Goal: Communication & Community: Answer question/provide support

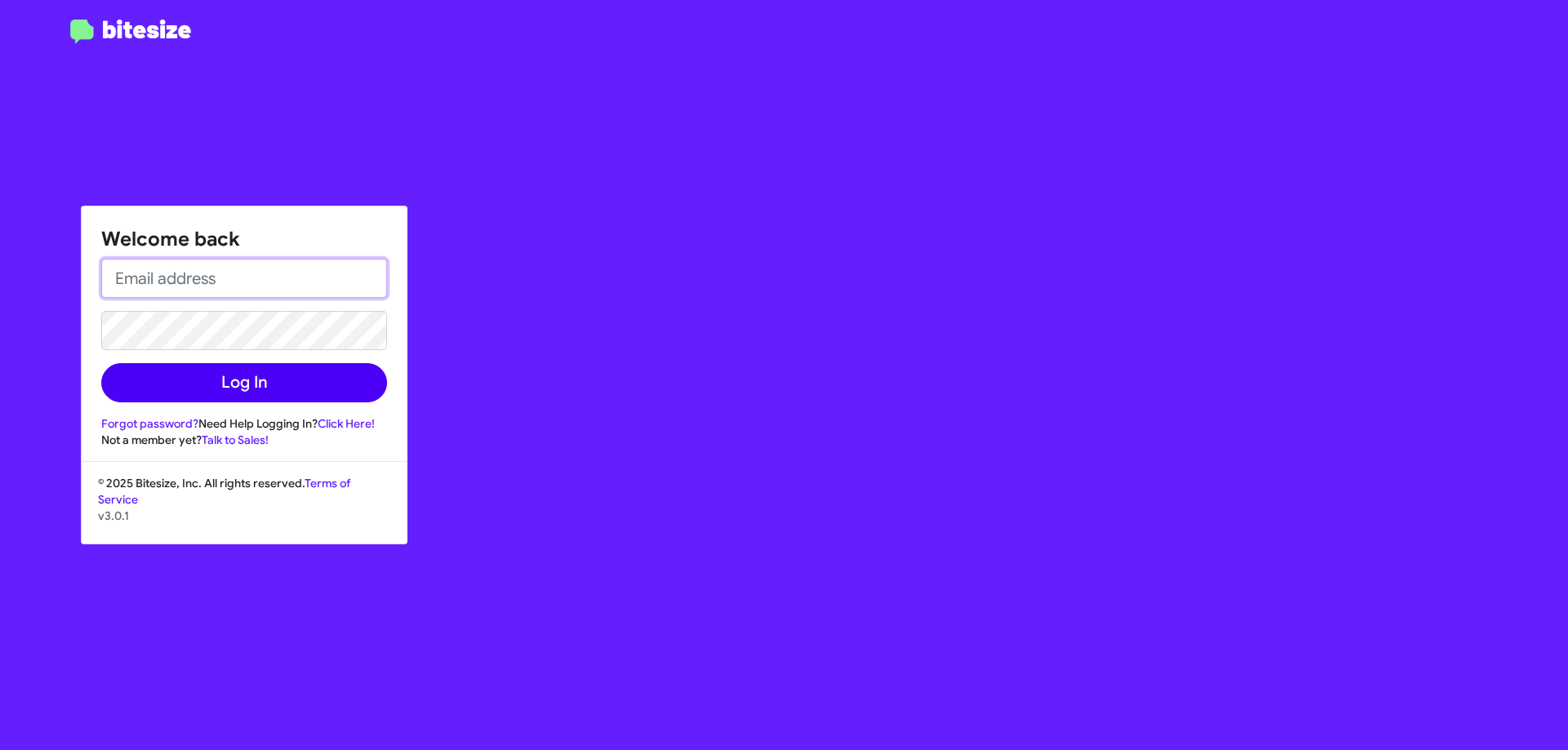
type input "[EMAIL_ADDRESS][DOMAIN_NAME]"
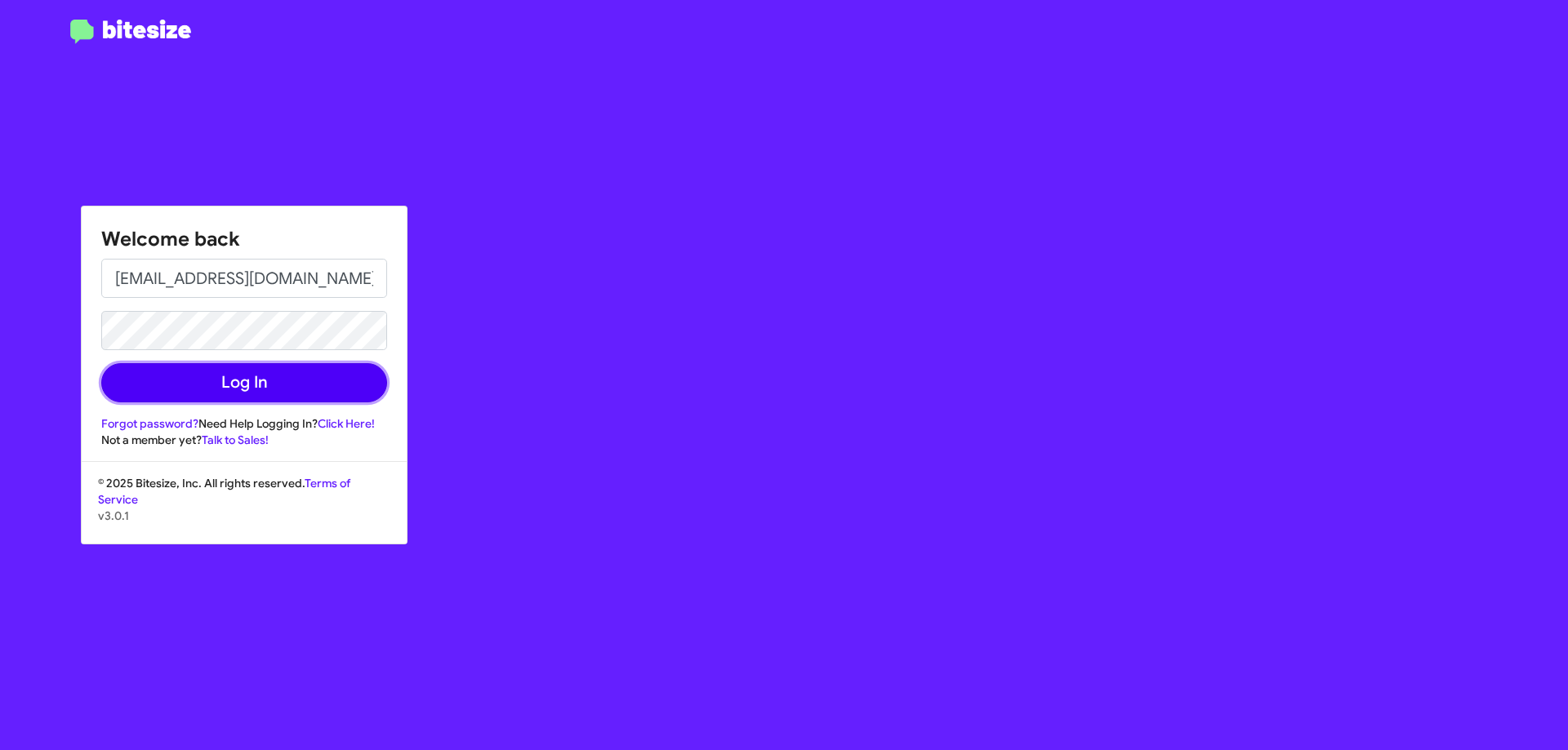
click at [256, 382] on button "Log In" at bounding box center [245, 383] width 286 height 39
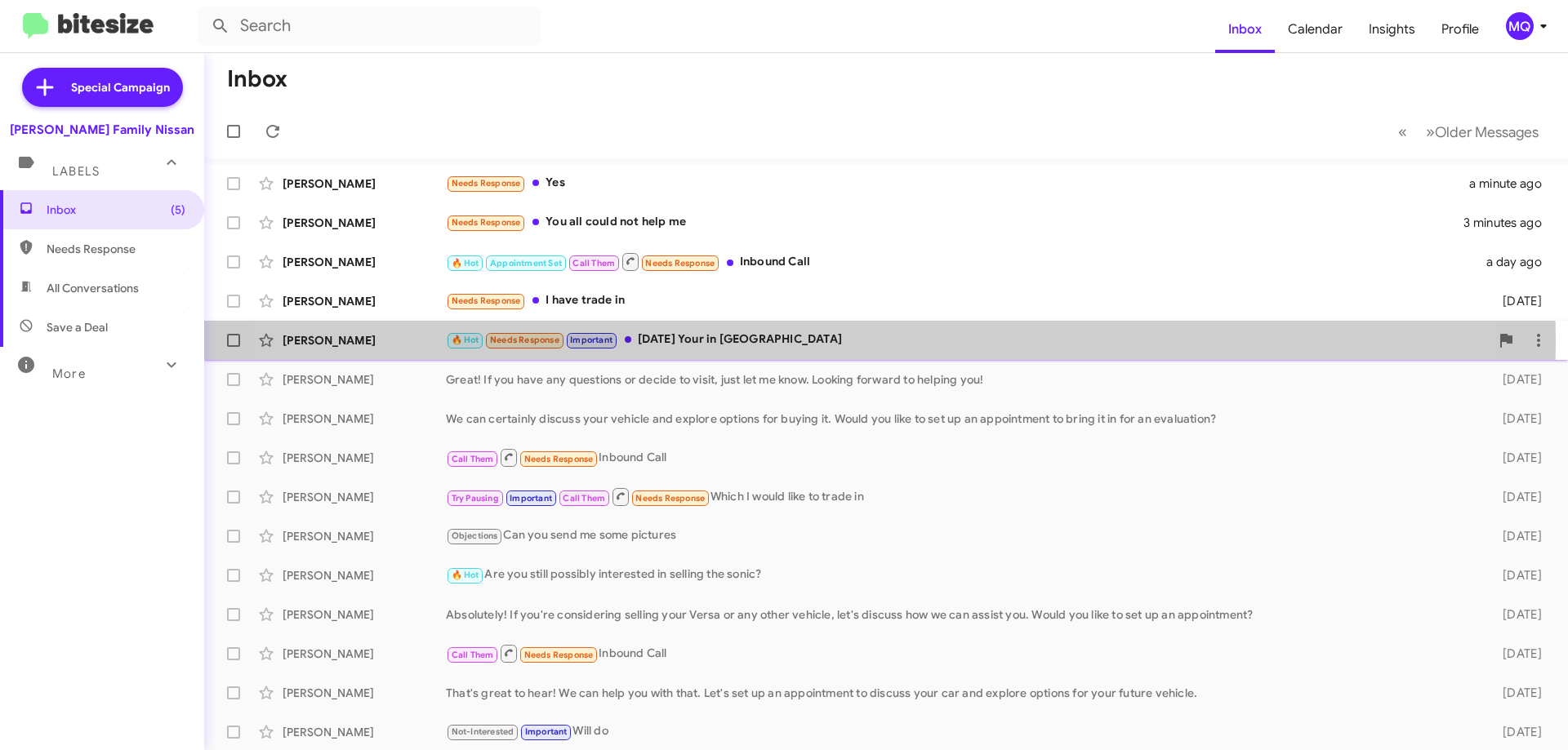
click at [799, 342] on div "🔥 Hot Needs Response Important [DATE] Your in [GEOGRAPHIC_DATA]" at bounding box center [968, 339] width 1044 height 18
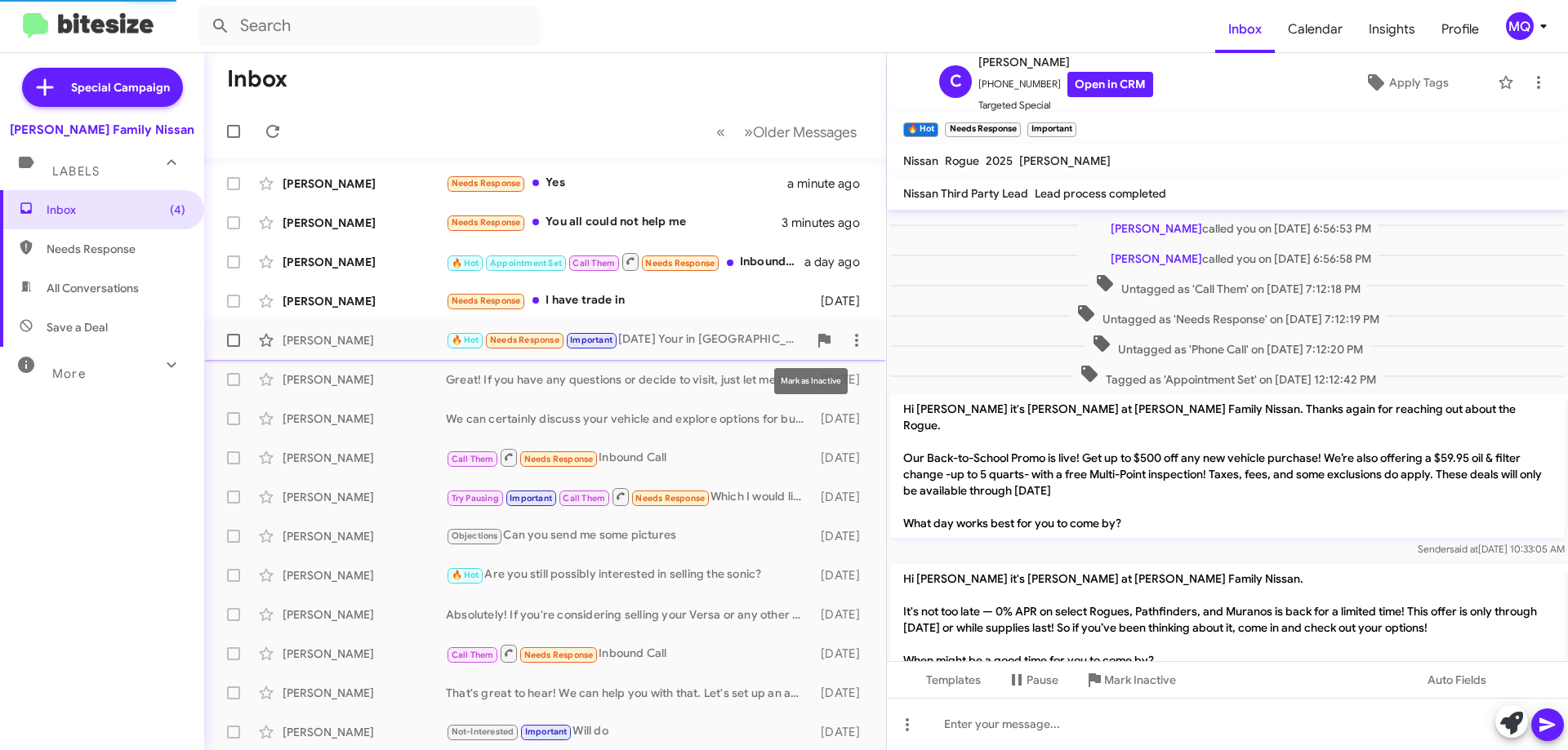
scroll to position [905, 0]
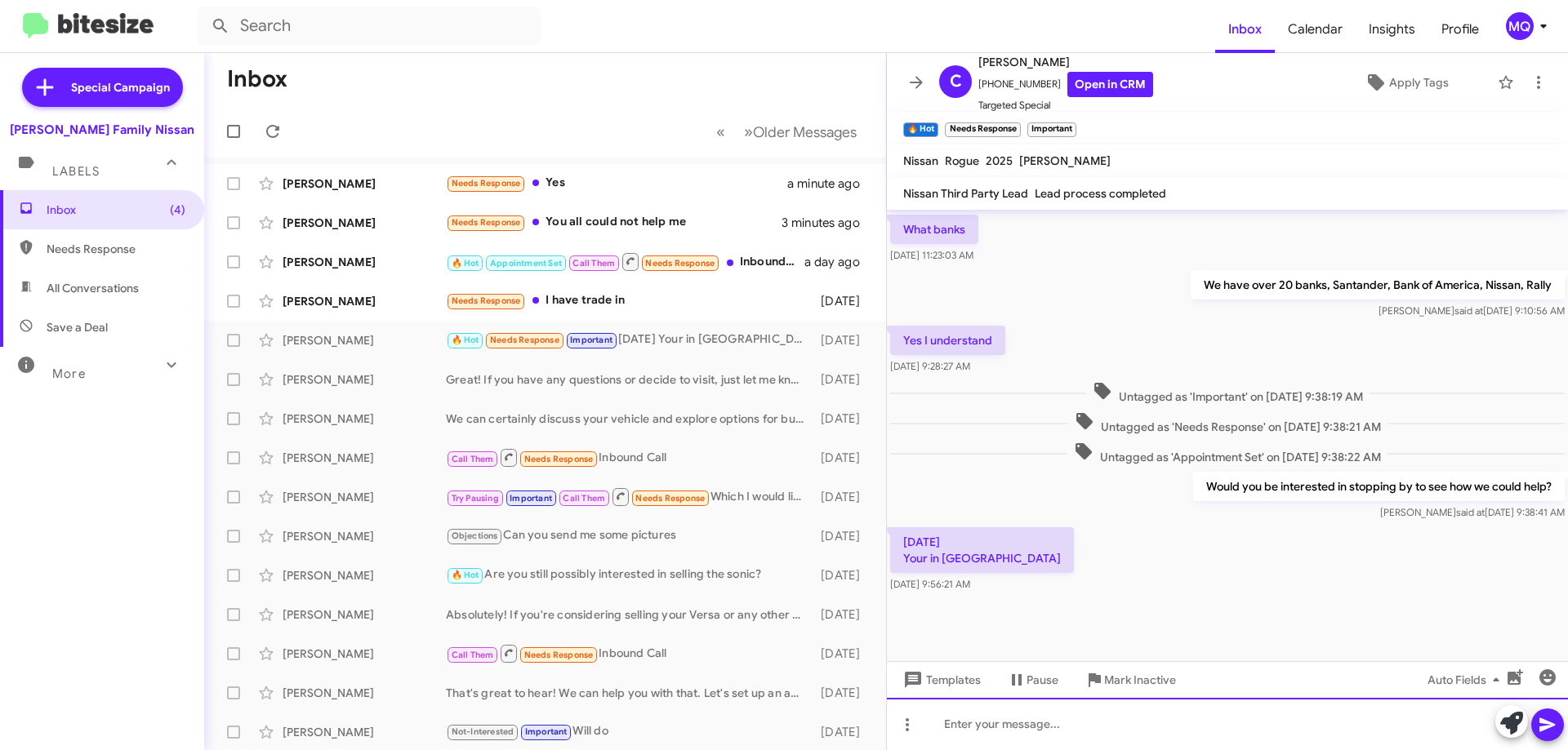
click at [987, 727] on div at bounding box center [1227, 725] width 681 height 53
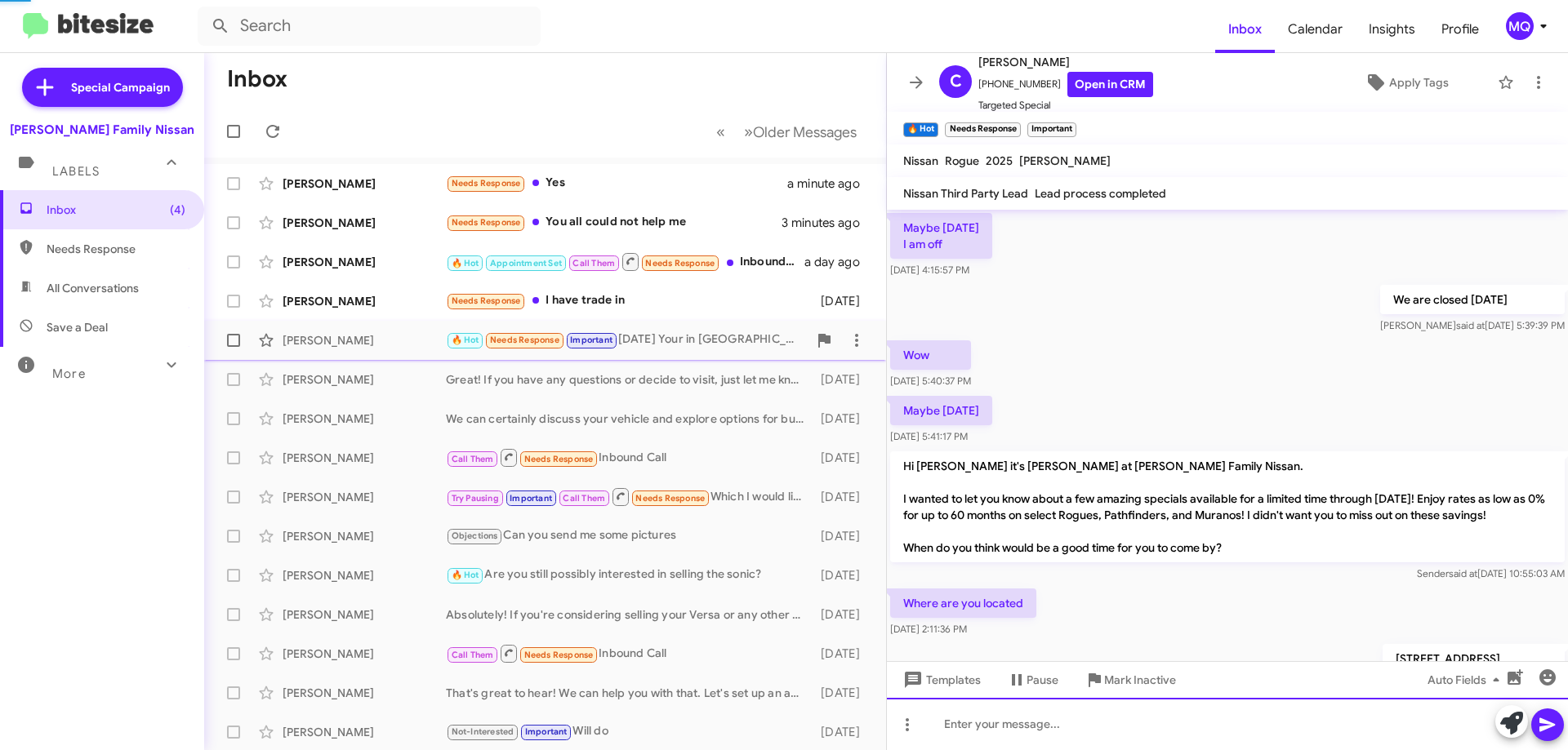
scroll to position [2286, 0]
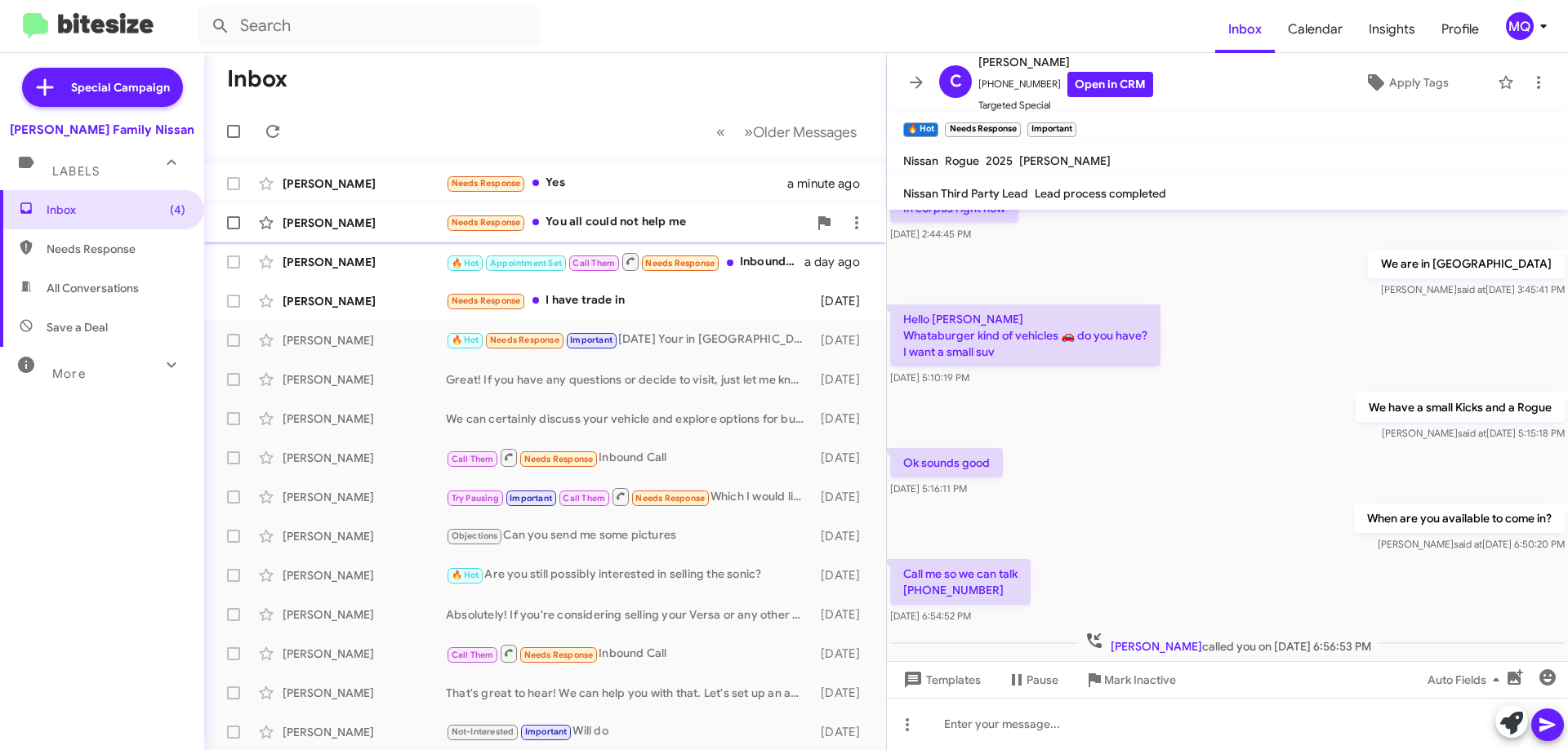
click at [619, 226] on div "Needs Response You all could not help me" at bounding box center [627, 222] width 362 height 18
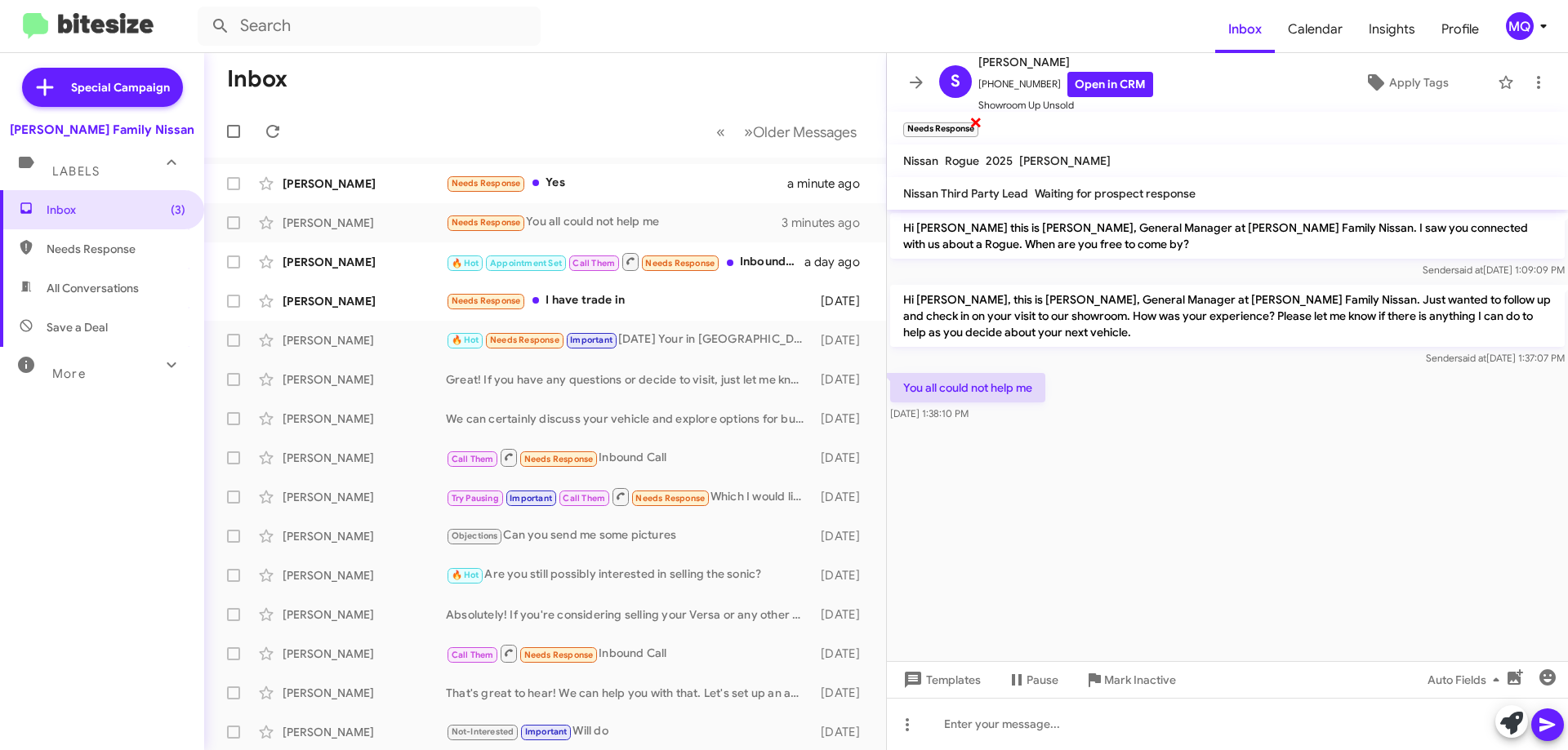
click at [978, 118] on span "×" at bounding box center [976, 122] width 13 height 19
click at [624, 302] on div "Needs Response I have trade in" at bounding box center [627, 301] width 362 height 18
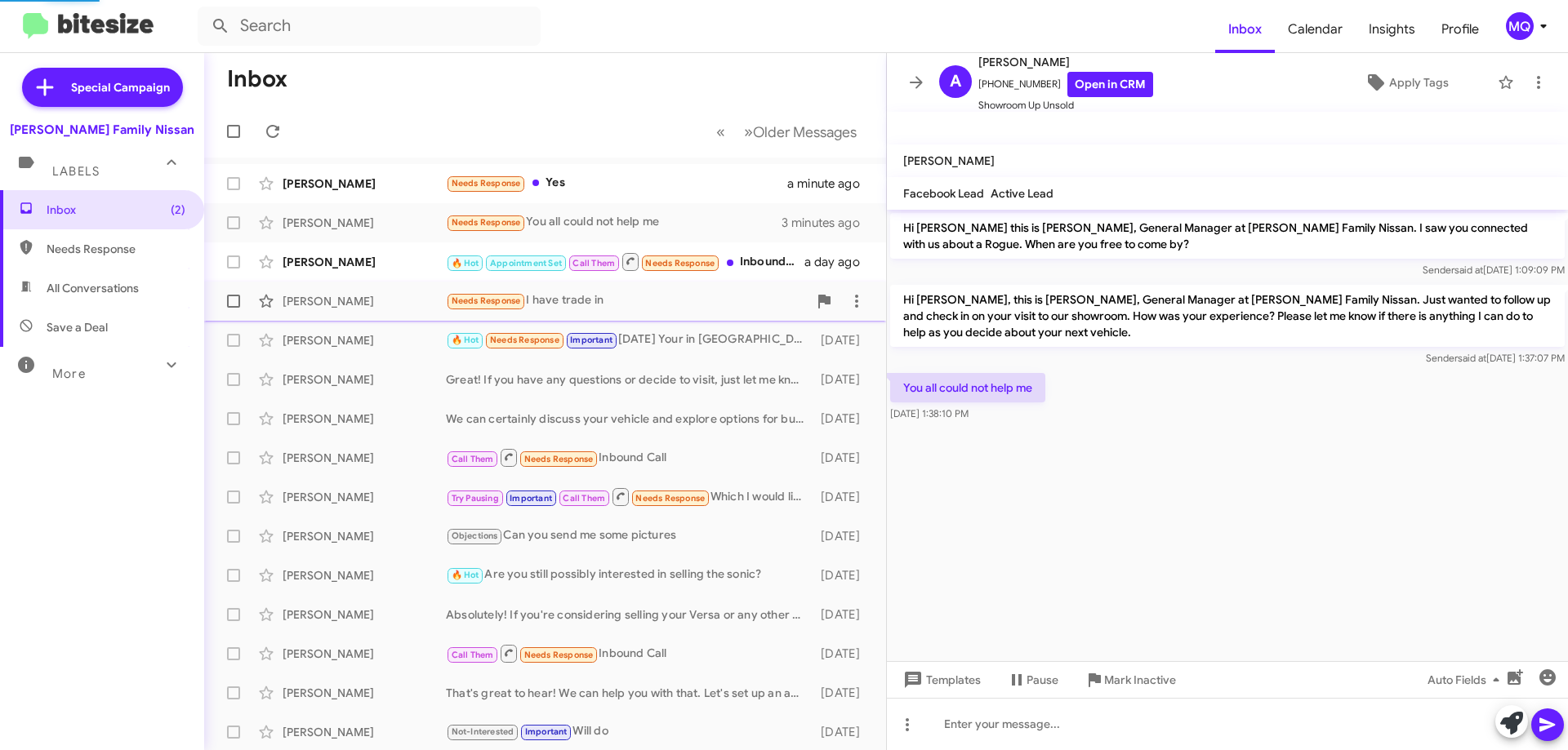
scroll to position [1254, 0]
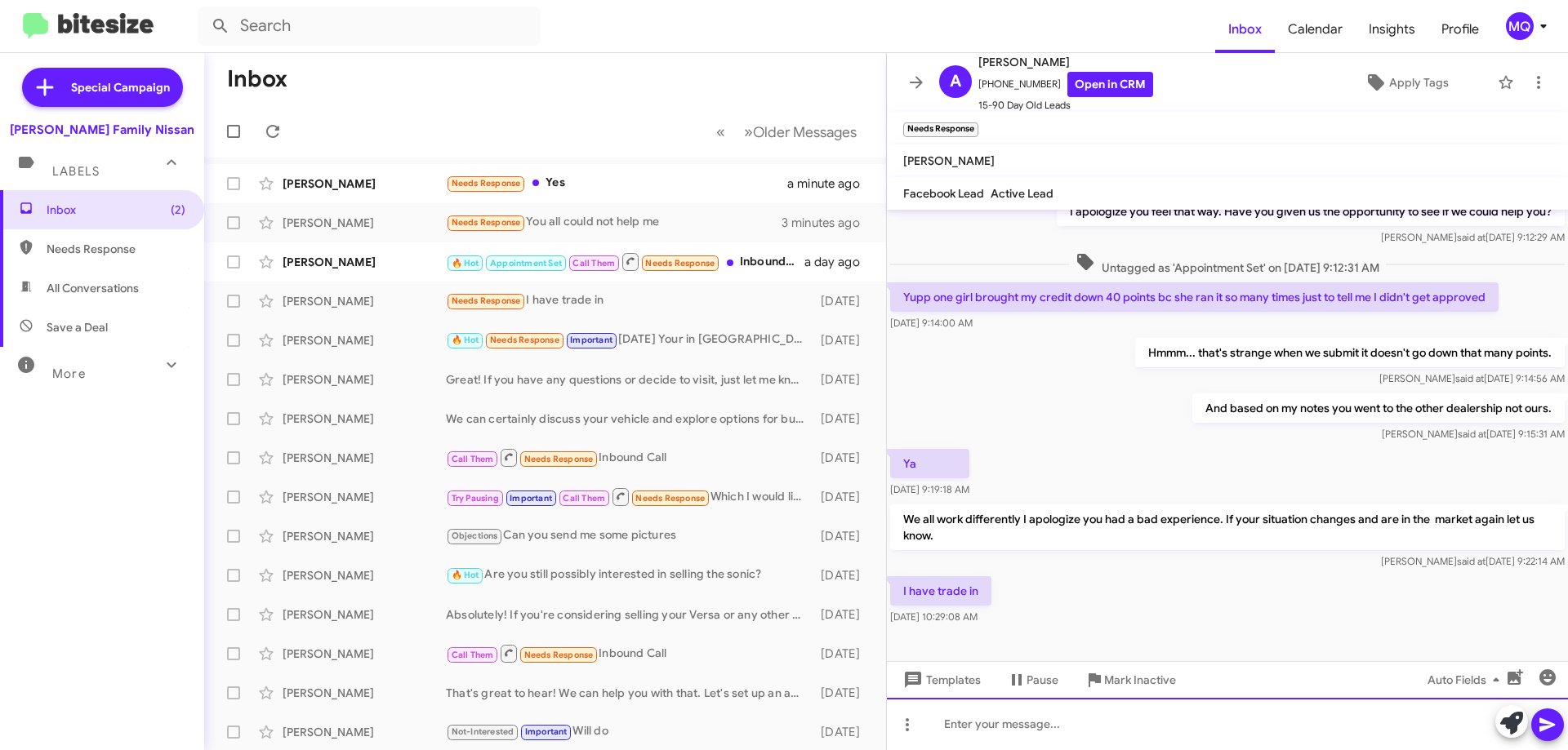
click at [1011, 728] on div at bounding box center [1227, 725] width 681 height 53
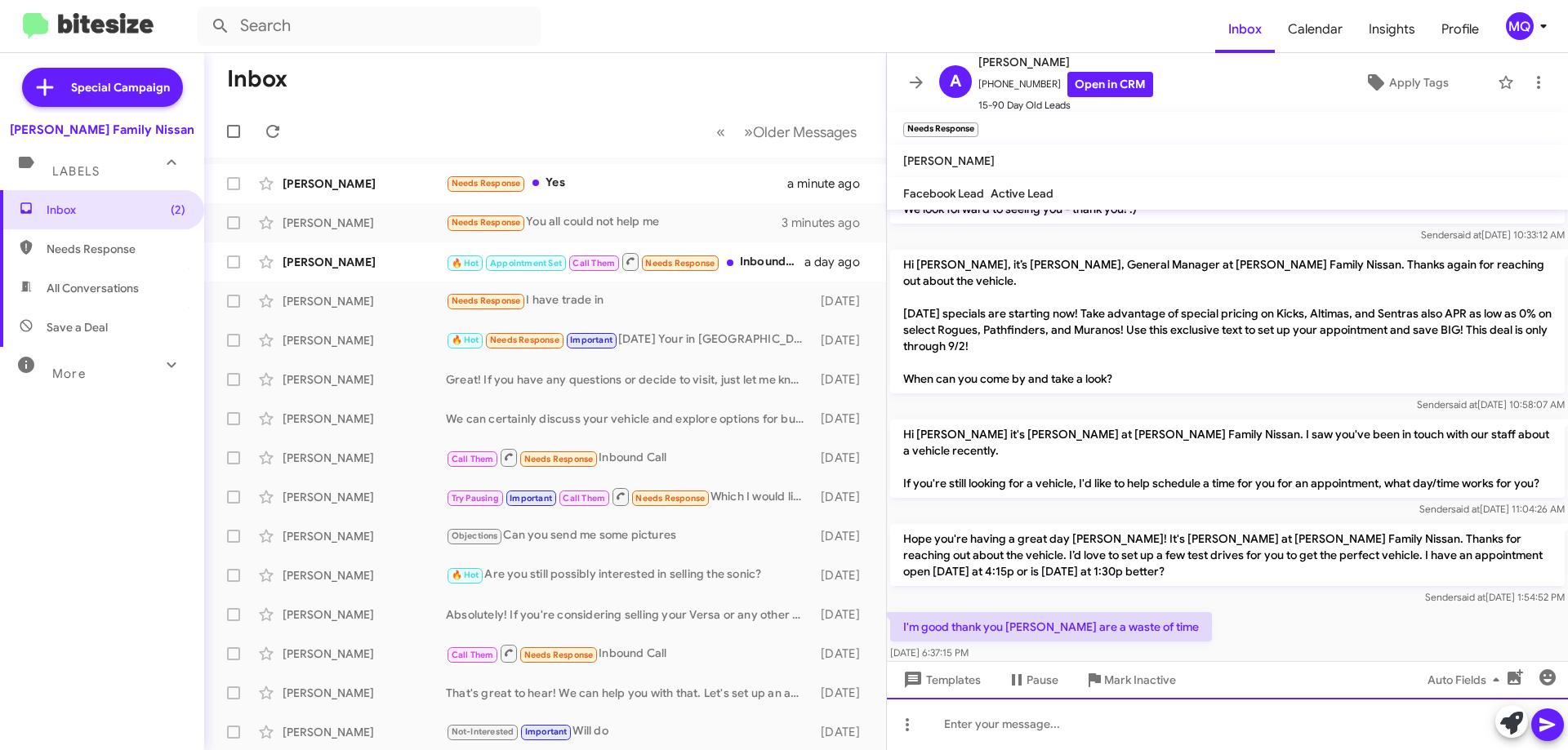
scroll to position [1739, 0]
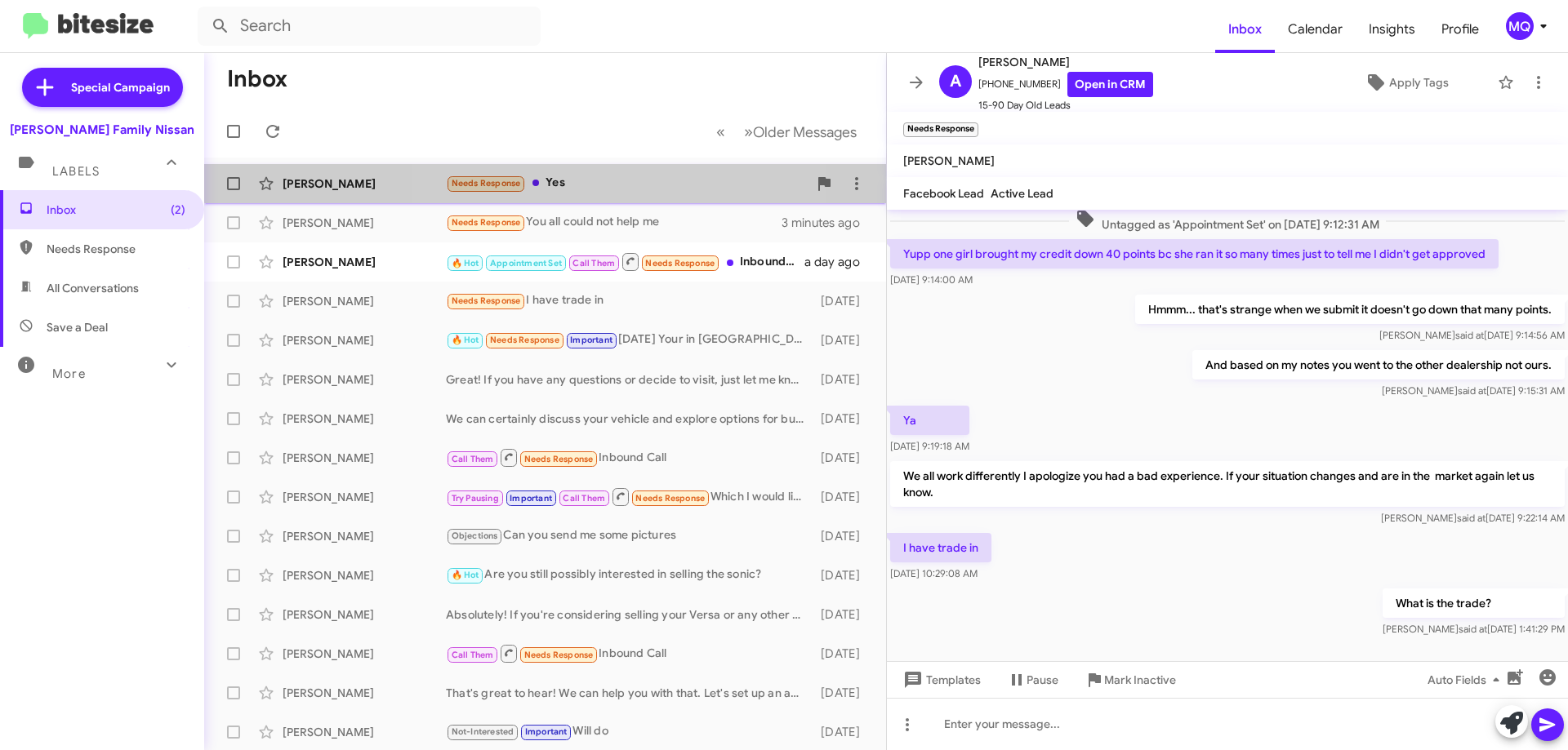
click at [594, 176] on div "Needs Response Yes" at bounding box center [627, 183] width 362 height 18
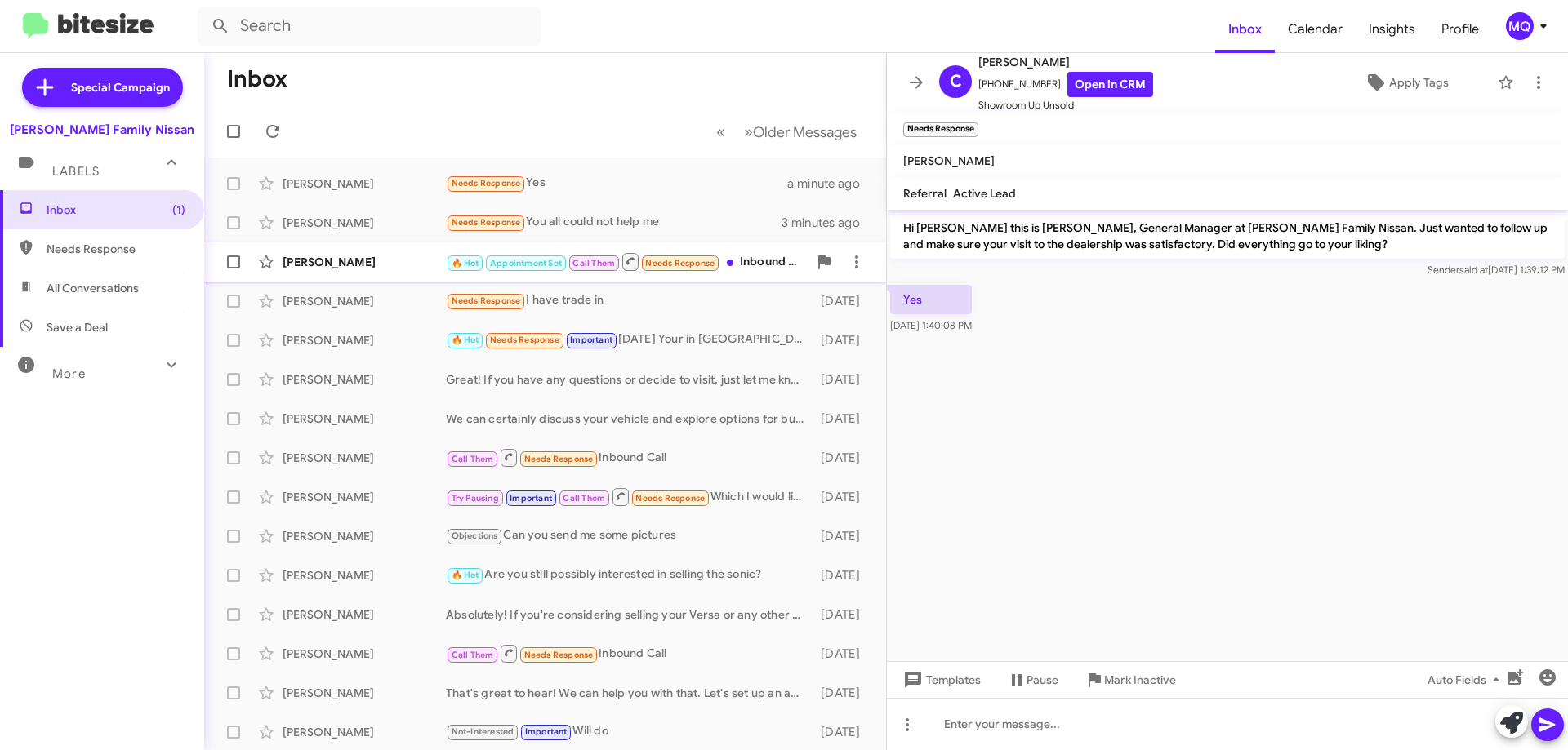
click at [751, 268] on div "🔥 Hot Appointment Set Call Them Needs Response Inbound Call" at bounding box center [627, 261] width 362 height 20
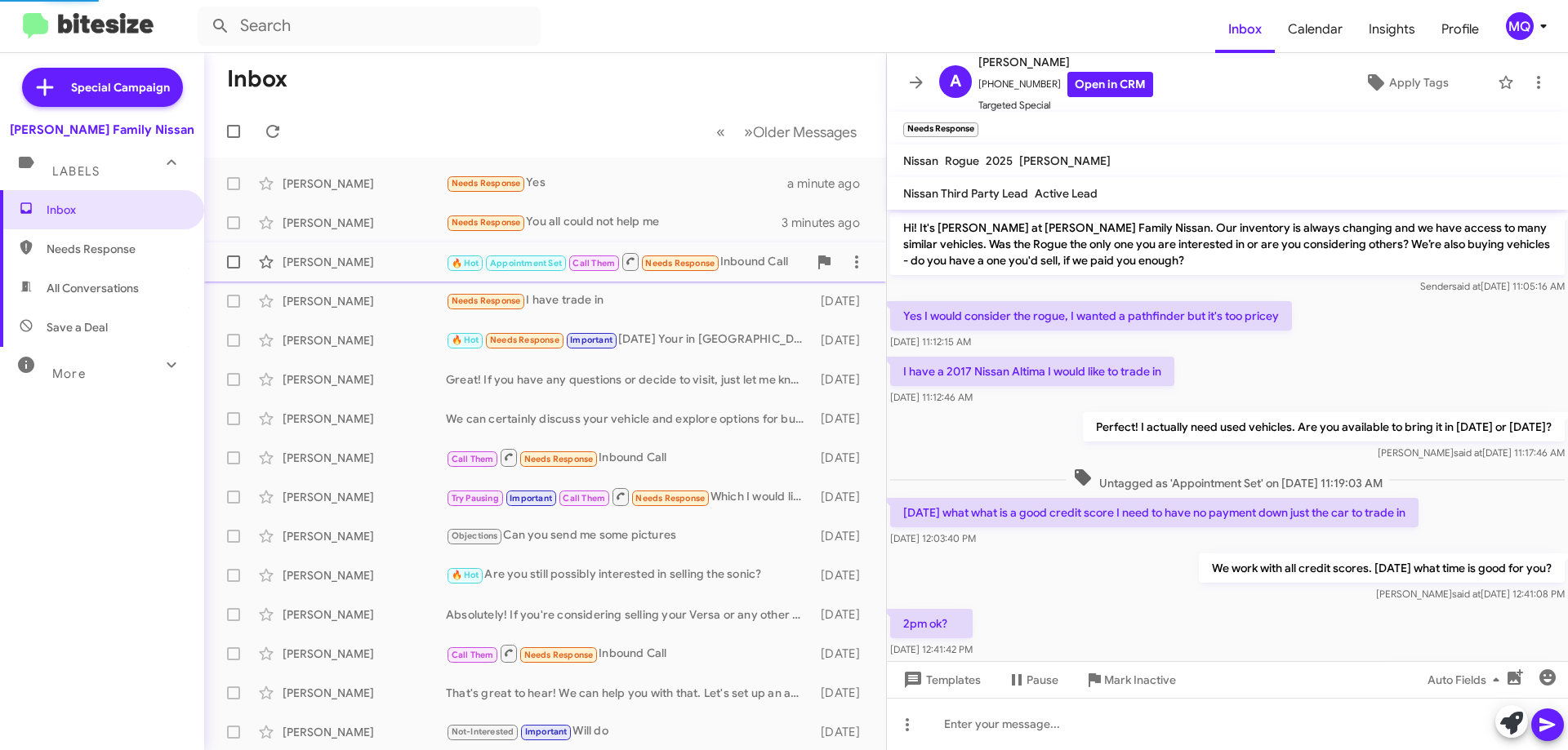
scroll to position [1115, 0]
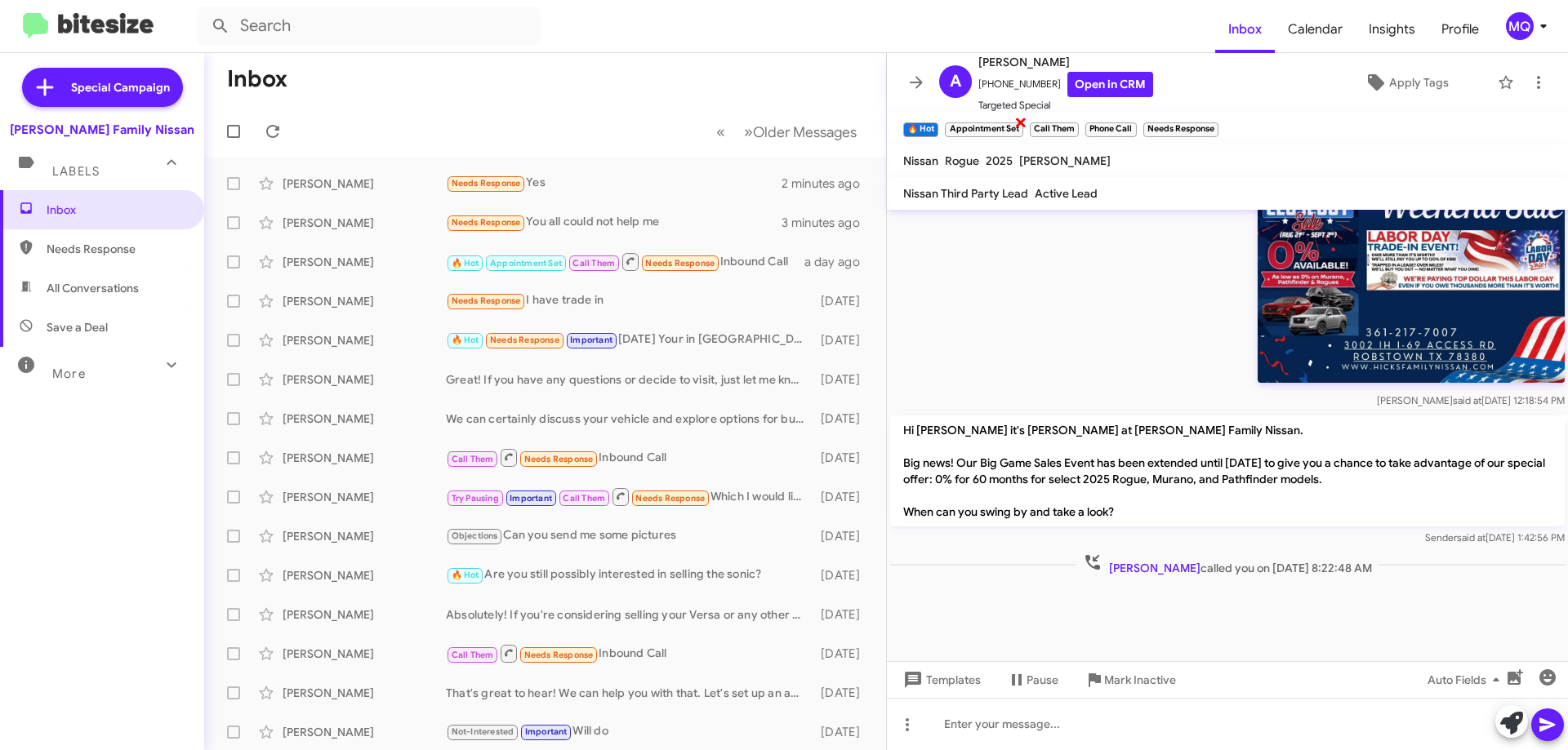
click at [1018, 120] on span "×" at bounding box center [1020, 122] width 13 height 19
click at [1053, 124] on span "×" at bounding box center [1049, 122] width 13 height 19
click at [1072, 126] on span "×" at bounding box center [1074, 122] width 13 height 19
click at [990, 125] on span "×" at bounding box center [992, 122] width 13 height 19
click at [936, 120] on span "×" at bounding box center [936, 122] width 13 height 19
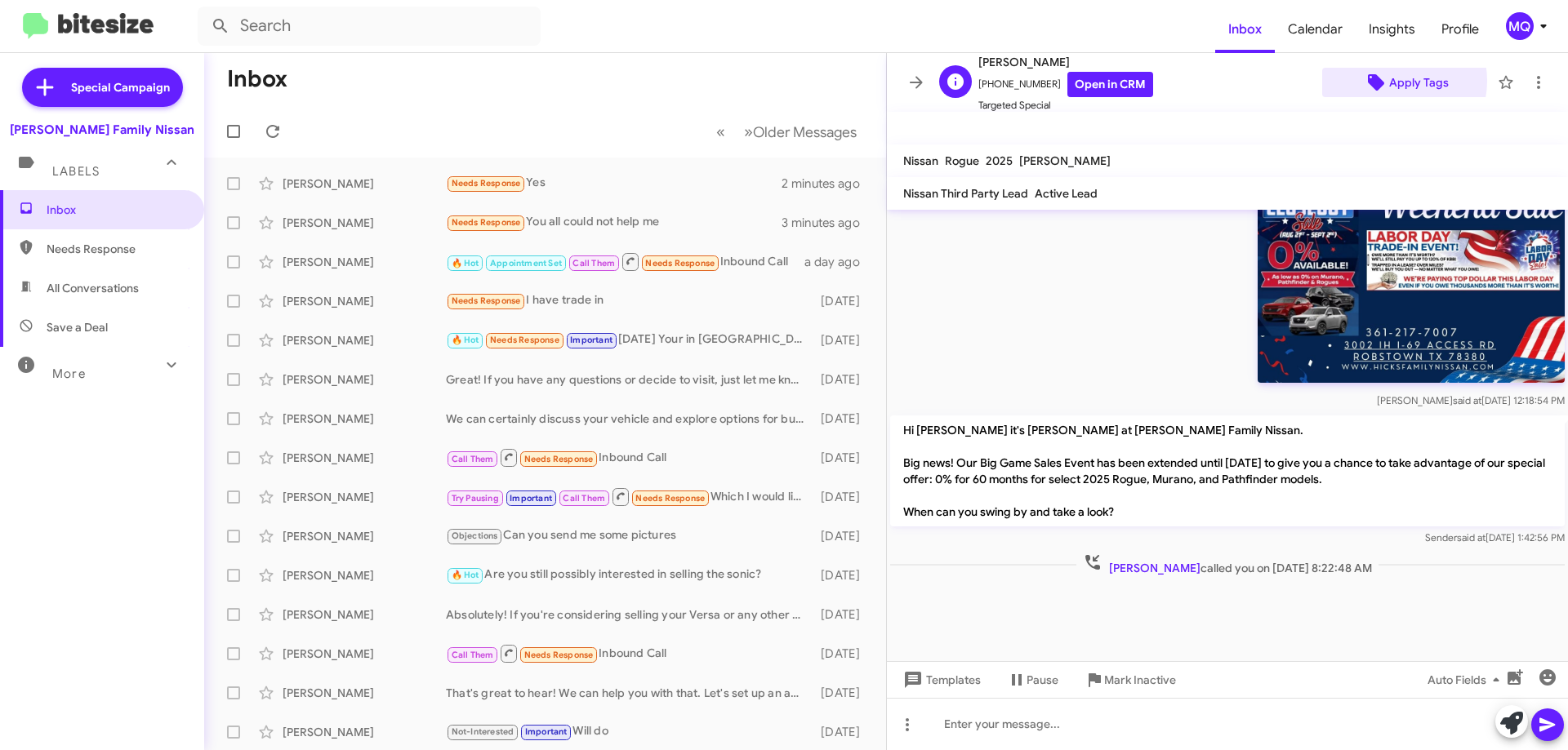
click at [1394, 81] on span "Apply Tags" at bounding box center [1419, 82] width 60 height 30
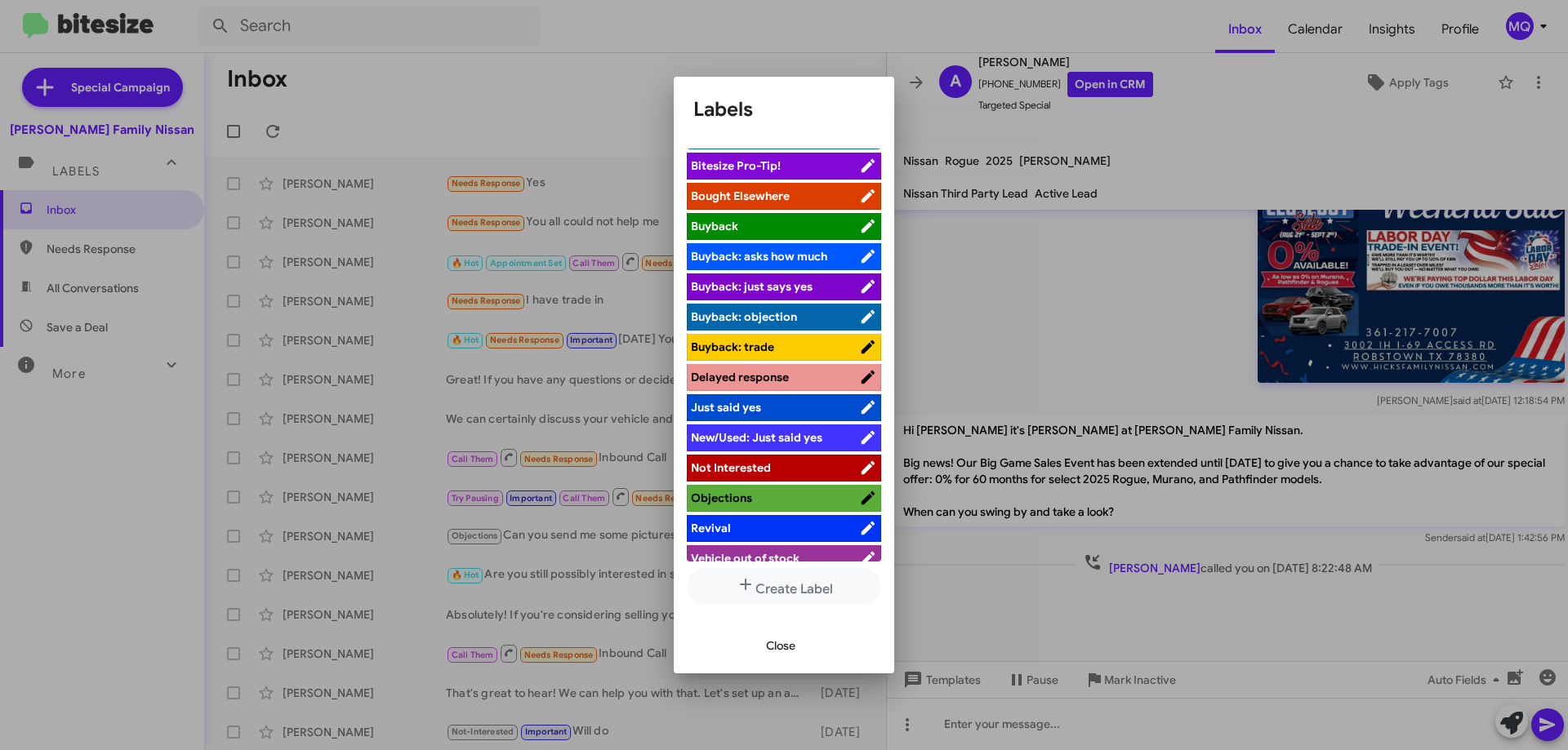
scroll to position [41, 0]
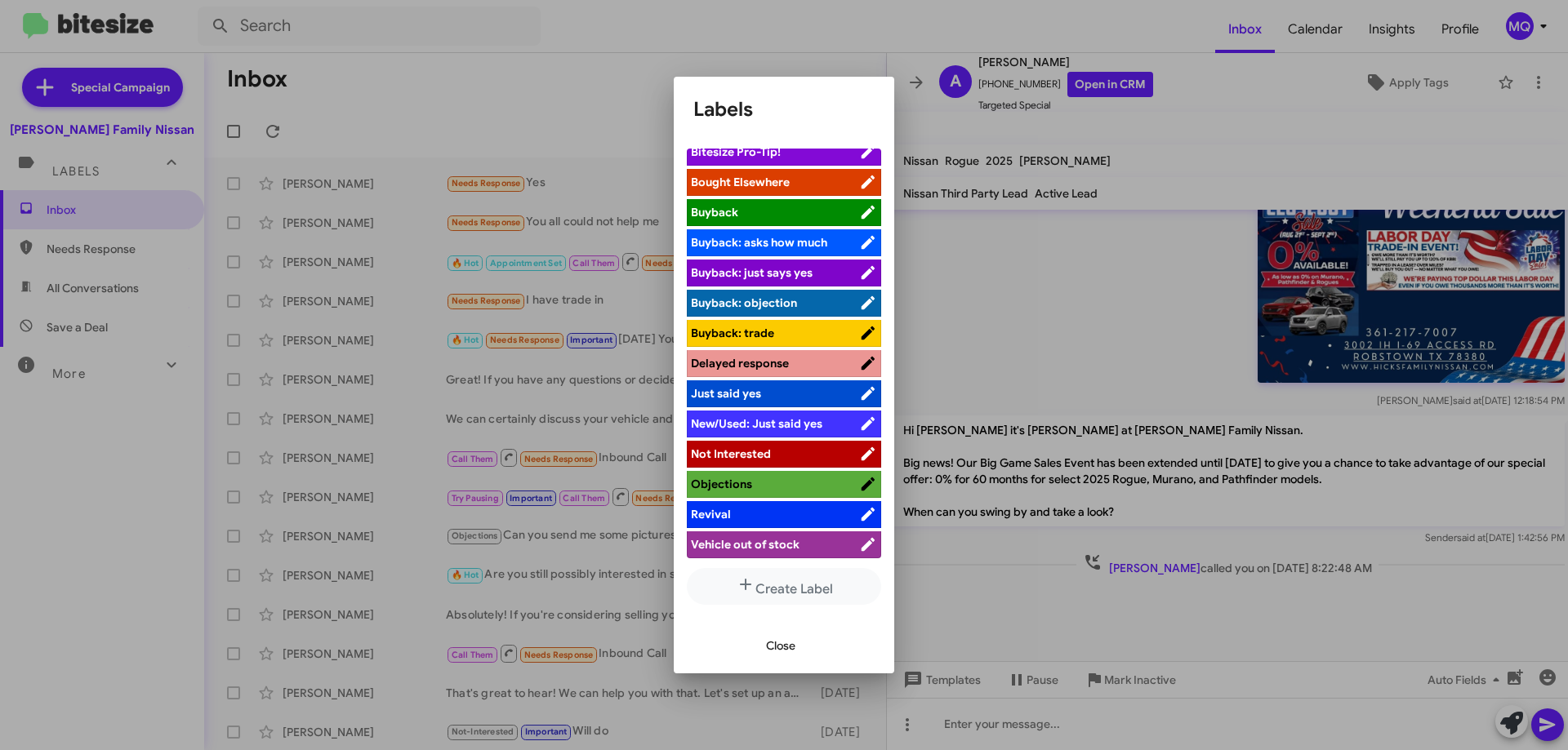
click at [1530, 85] on div at bounding box center [784, 375] width 1568 height 750
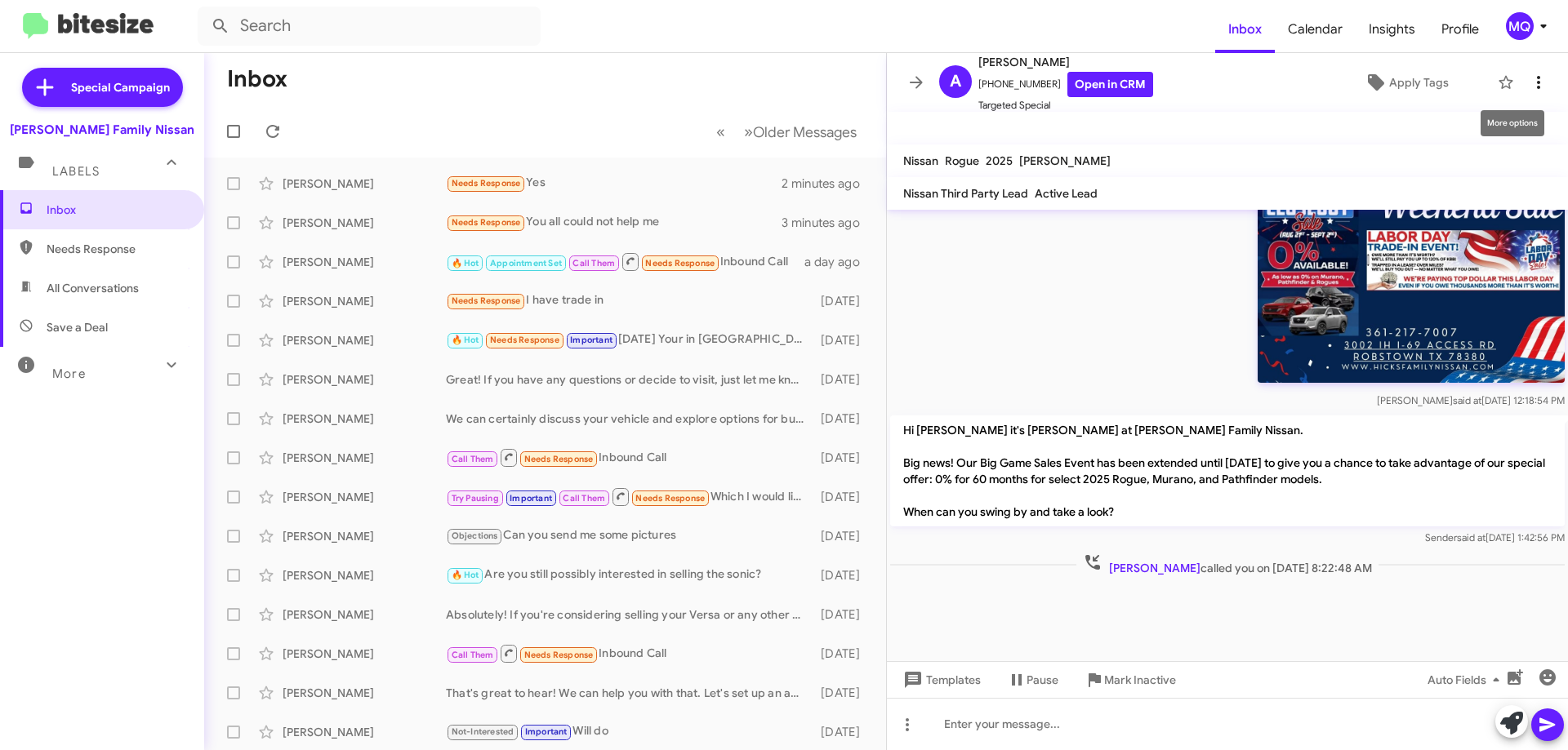
click at [1529, 81] on icon at bounding box center [1539, 82] width 19 height 19
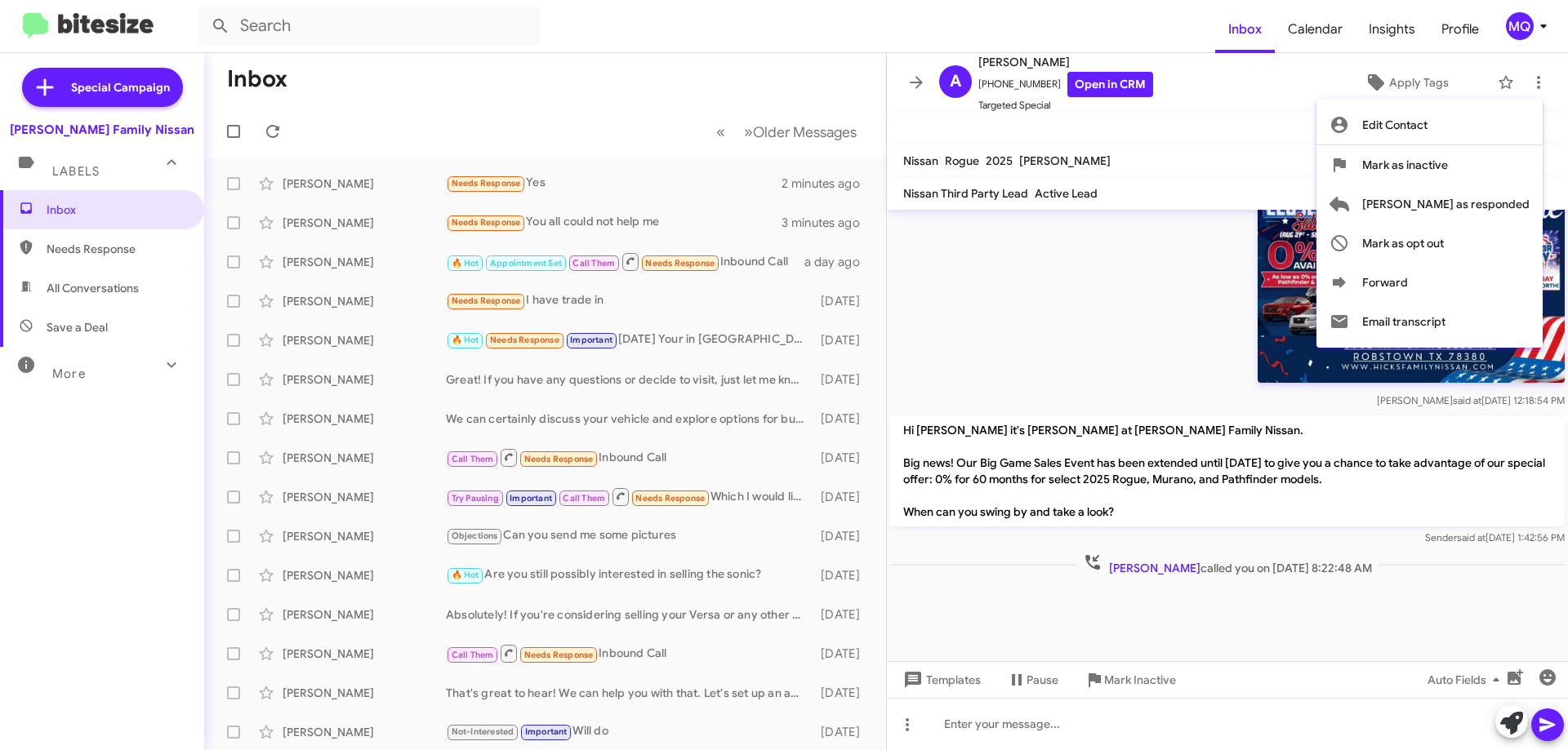
click at [1098, 333] on div at bounding box center [784, 375] width 1568 height 750
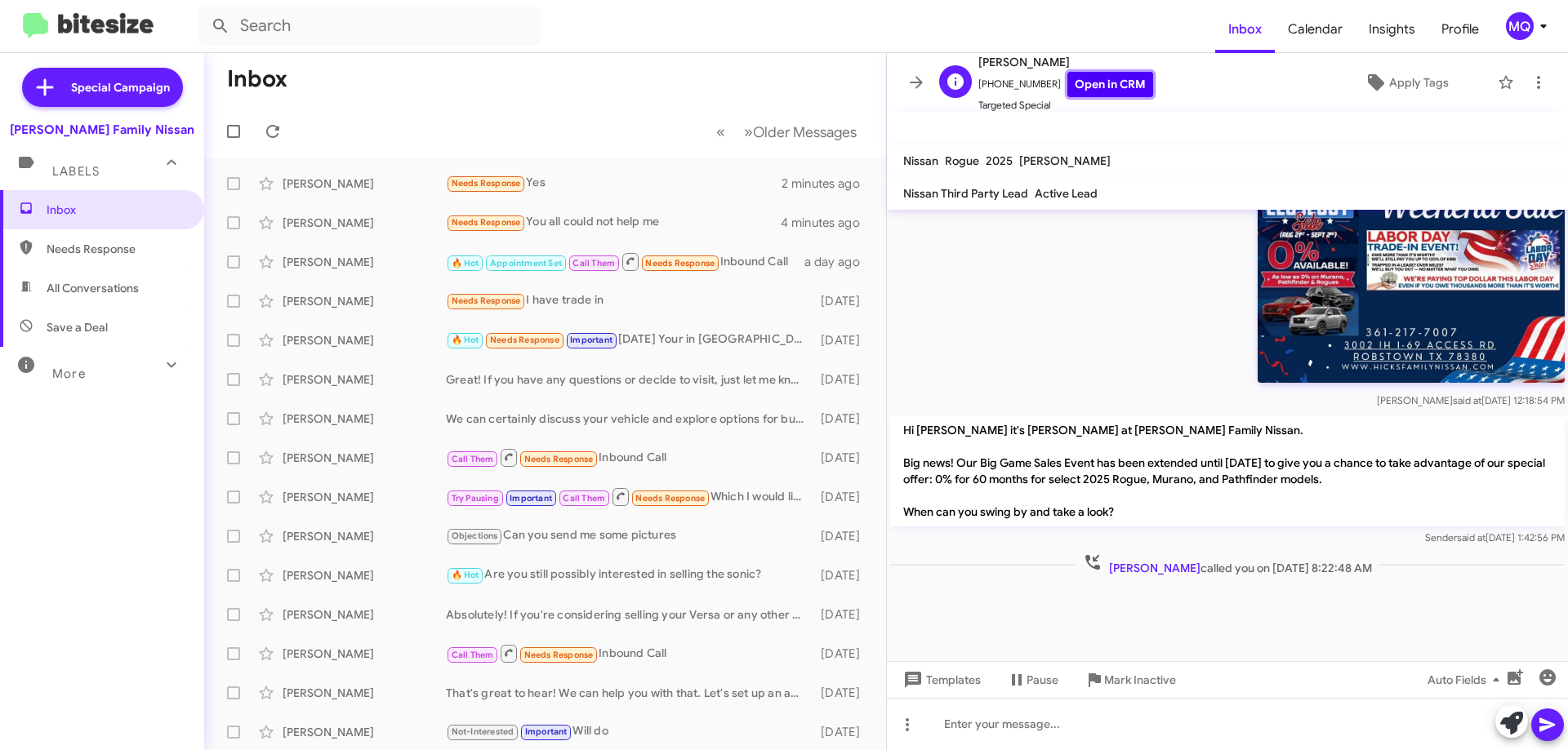
click at [1091, 86] on link "Open in CRM" at bounding box center [1110, 84] width 86 height 25
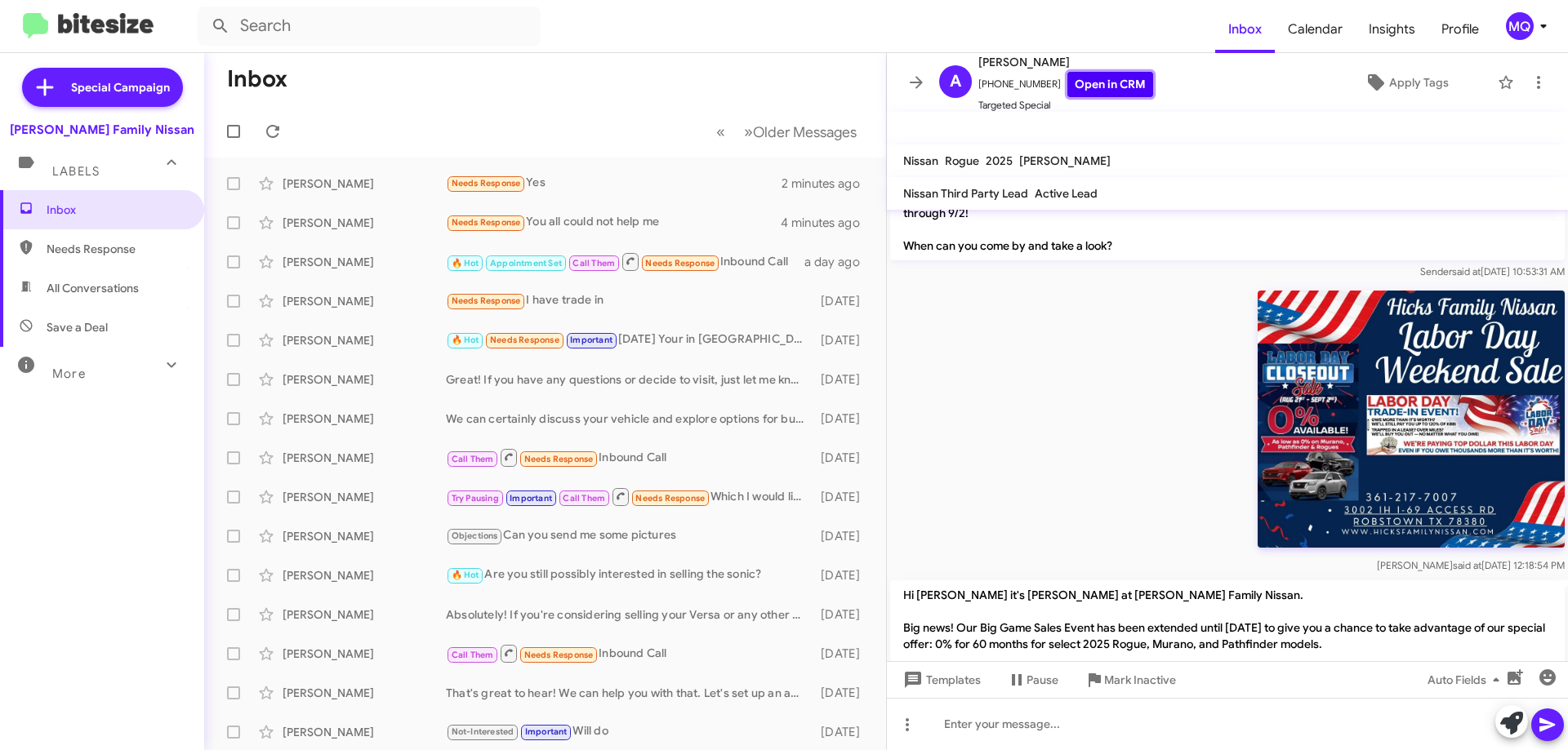
scroll to position [707, 0]
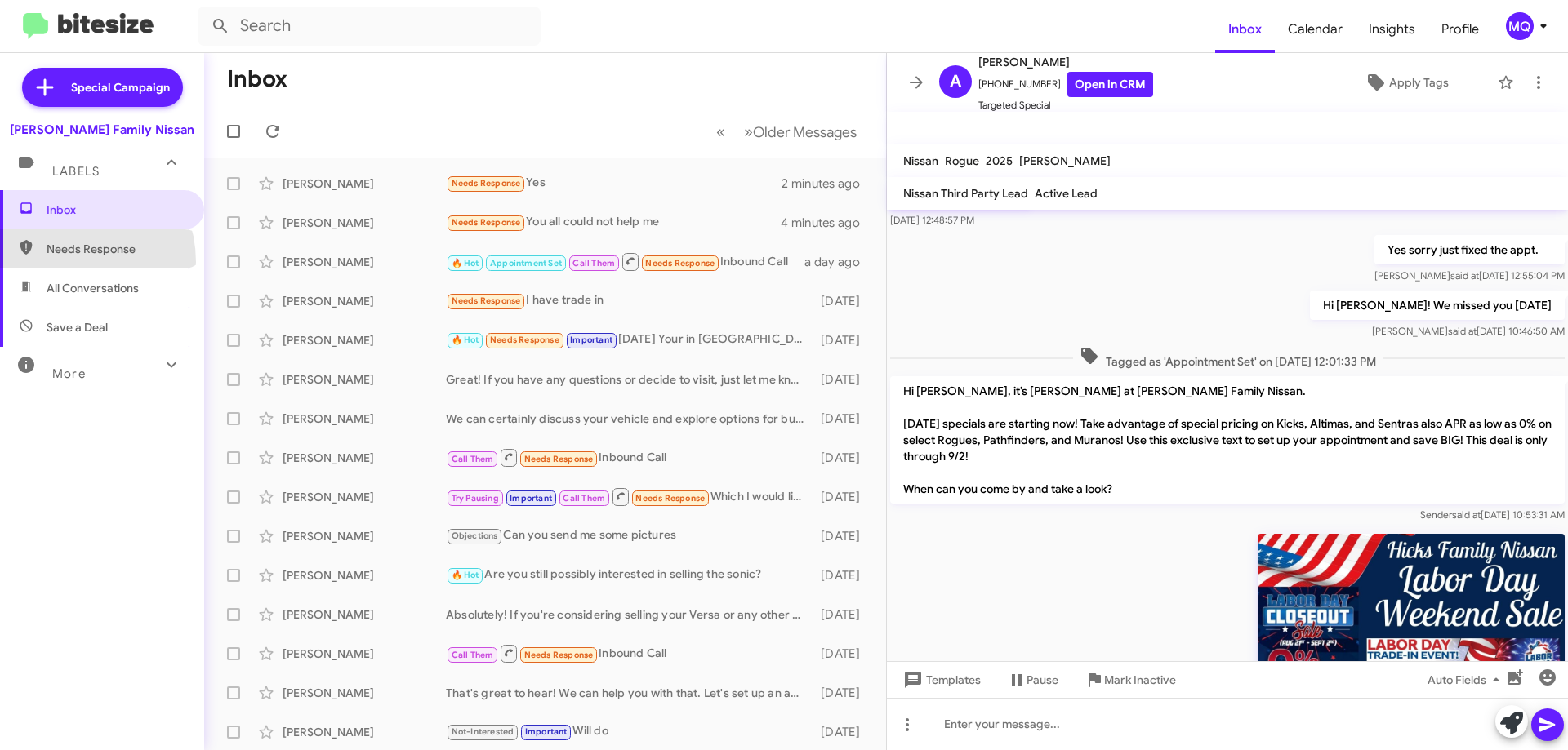
click at [63, 261] on span "Needs Response" at bounding box center [102, 249] width 204 height 39
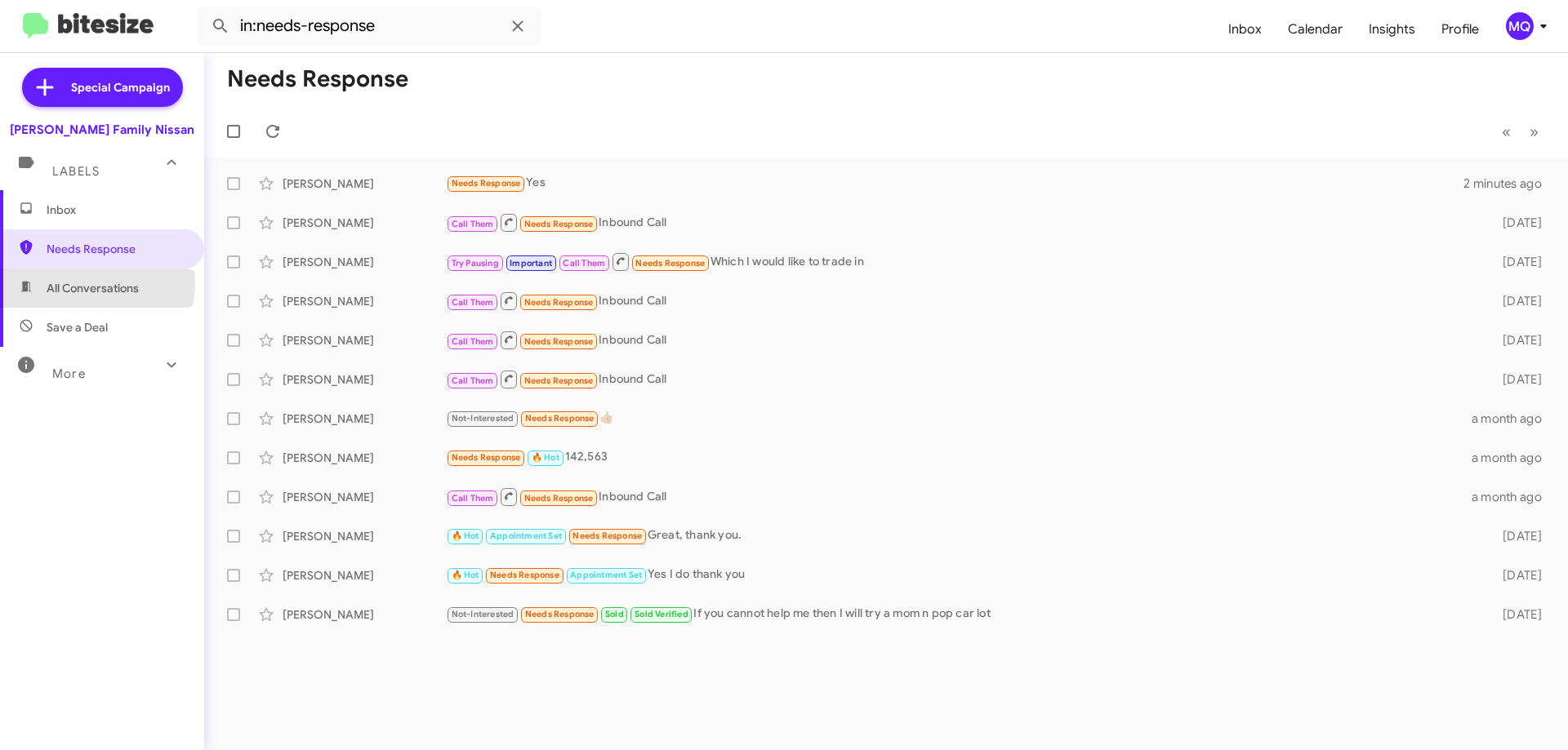
click at [90, 282] on span "All Conversations" at bounding box center [92, 288] width 92 height 17
type input "in:all-conversations"
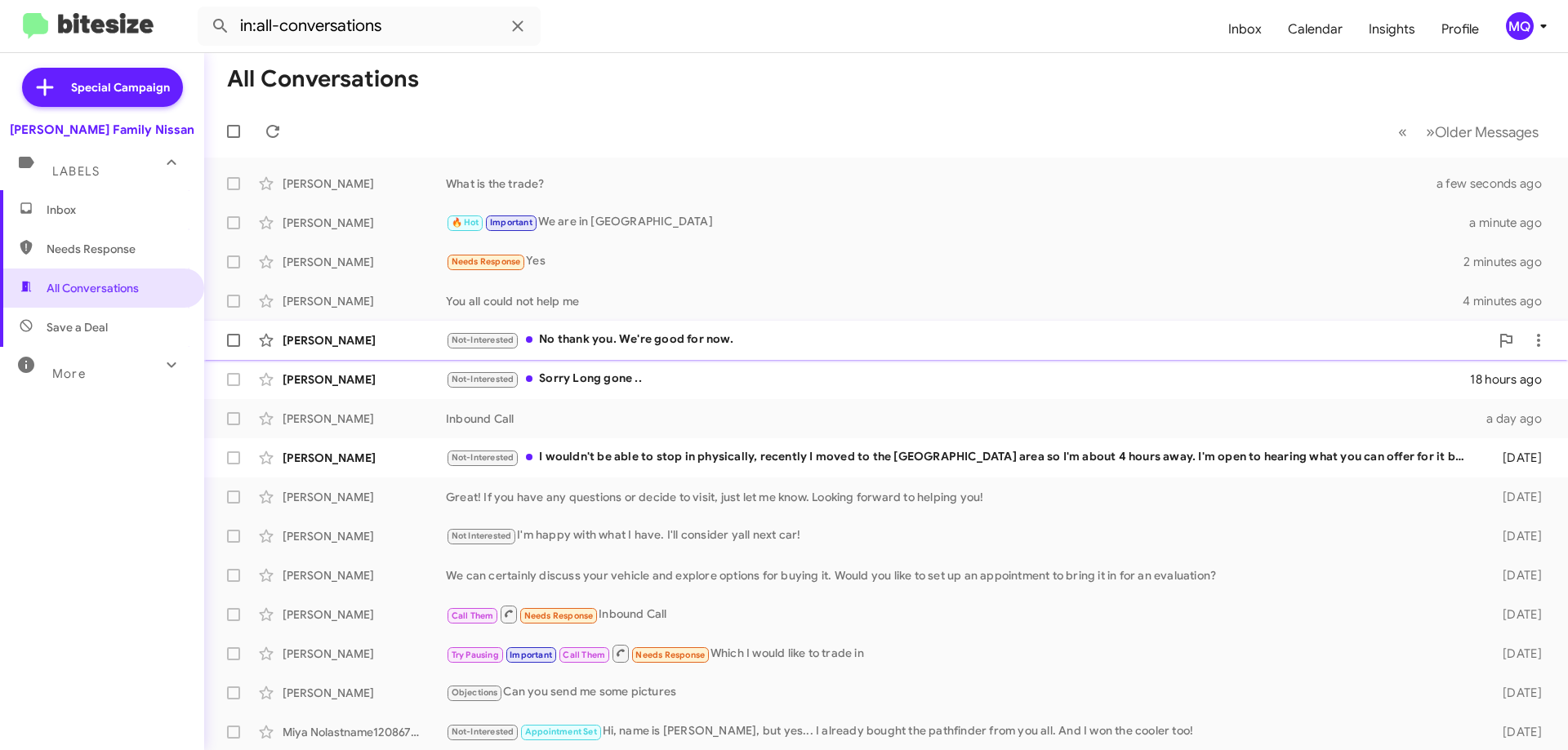
click at [751, 349] on div "Not-Interested No thank you. We're good for now." at bounding box center [968, 339] width 1044 height 18
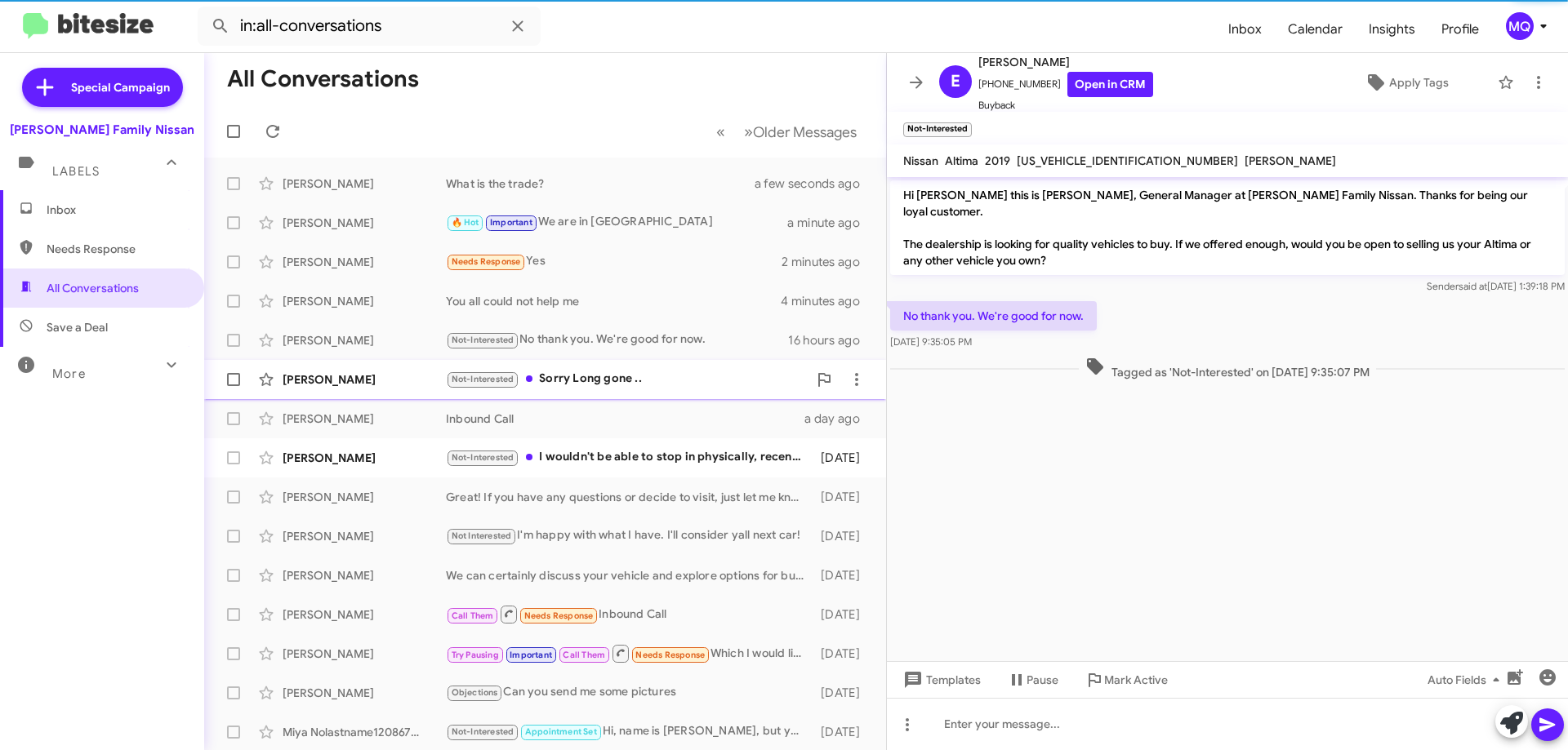
click at [682, 380] on div "Not-Interested Sorry Long gone .." at bounding box center [627, 379] width 362 height 18
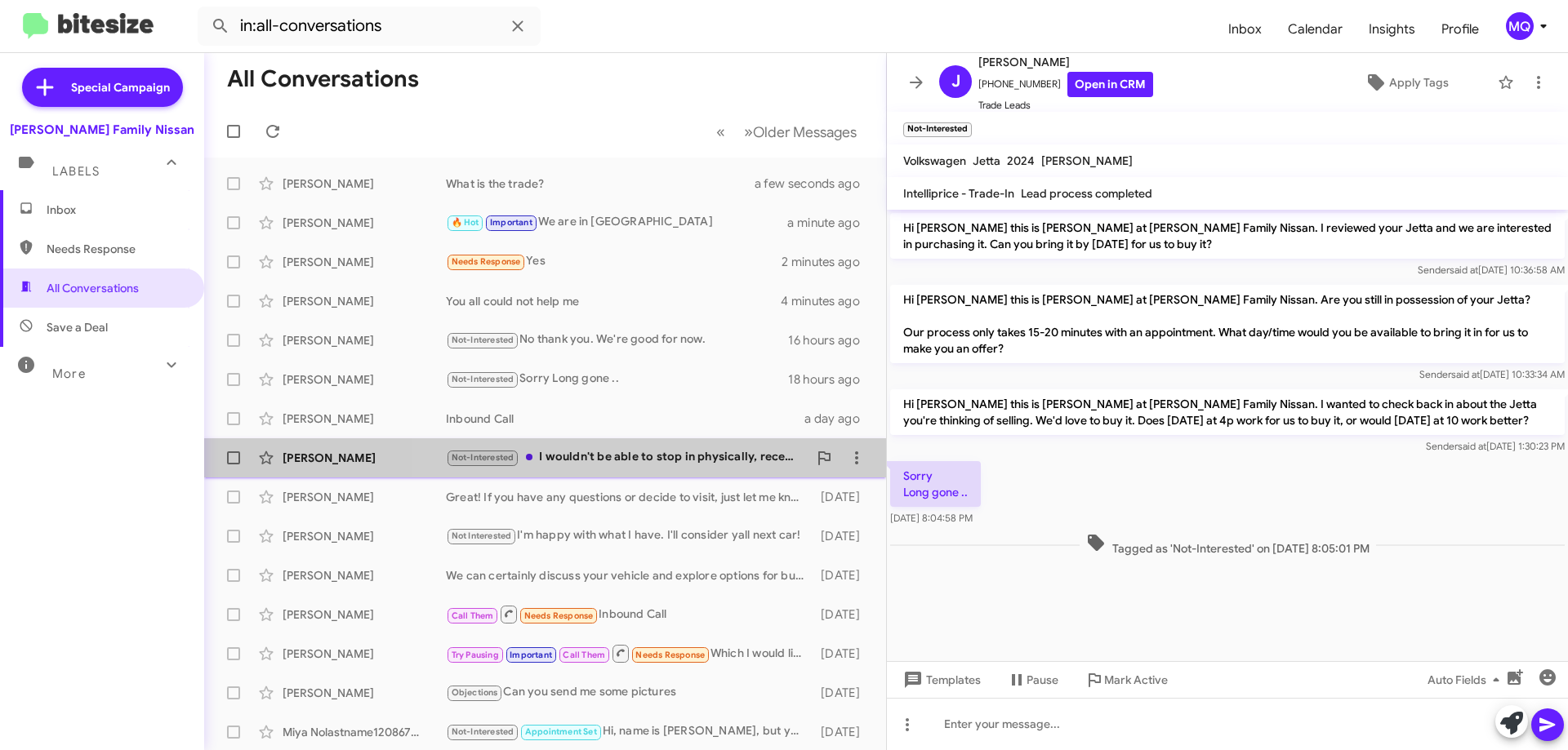
click at [663, 456] on div "Not-Interested I wouldn't be able to stop in physically, recently I moved to th…" at bounding box center [627, 457] width 362 height 18
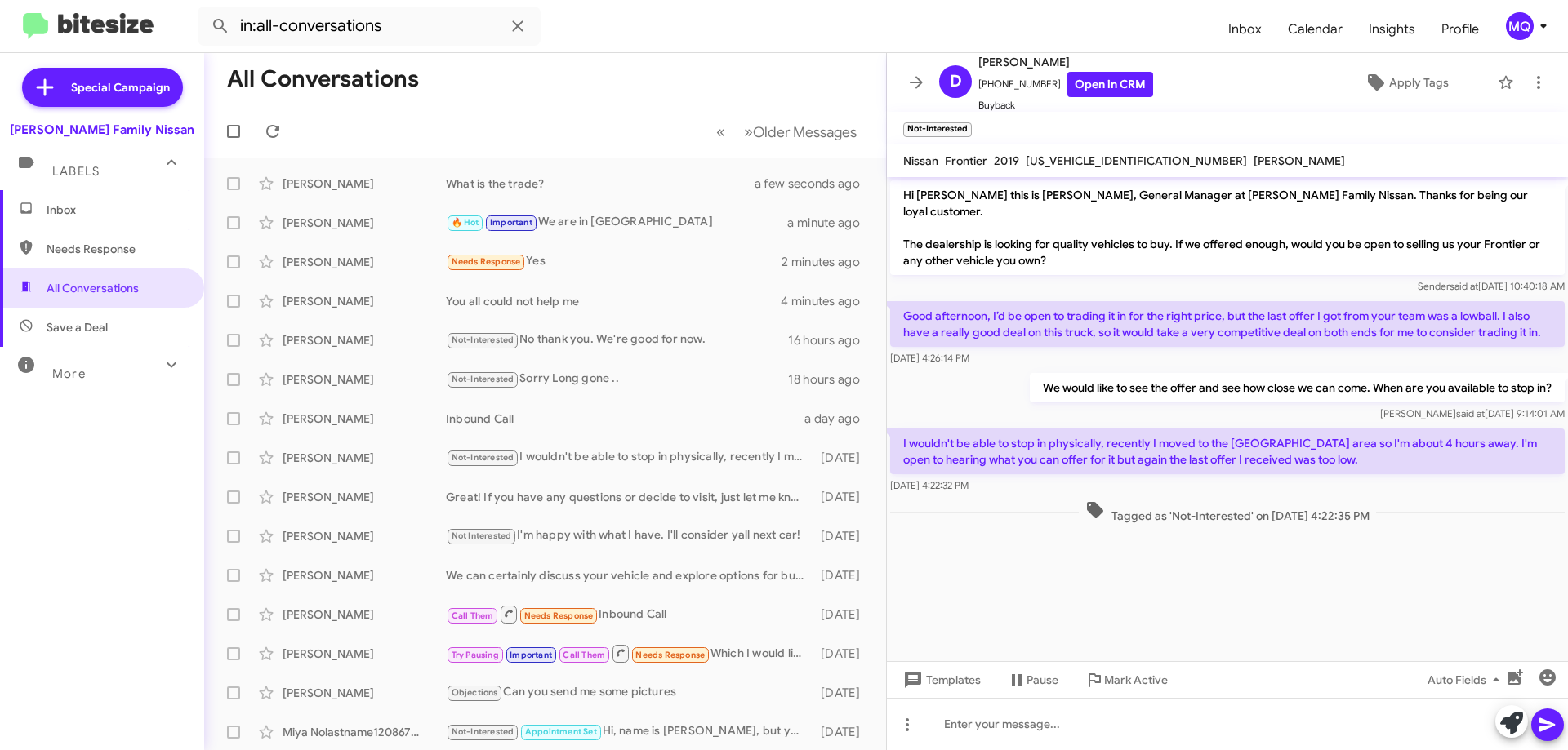
click at [79, 218] on span "Inbox" at bounding box center [102, 209] width 204 height 39
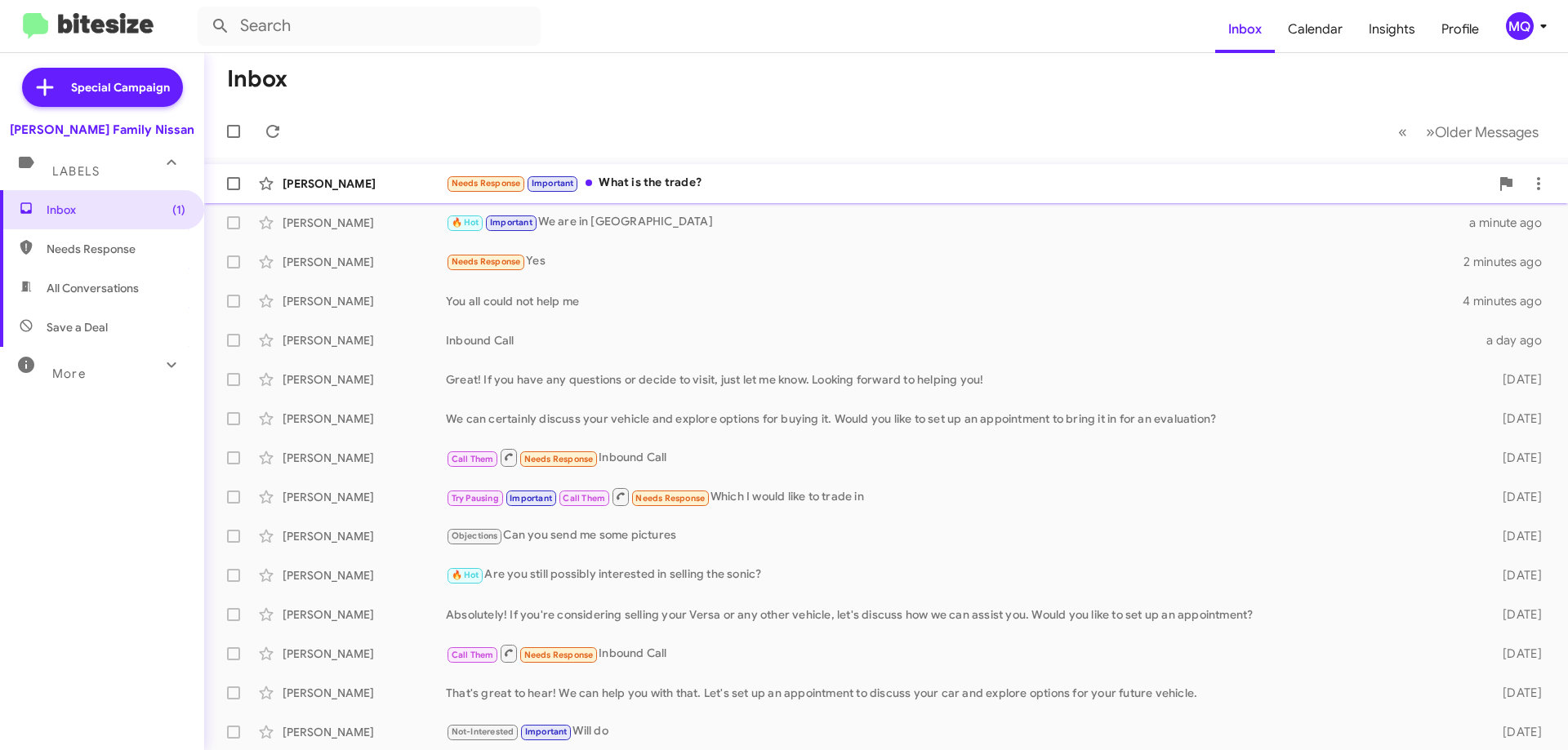
click at [711, 198] on div "[PERSON_NAME] Needs Response Important What is the trade? a few seconds ago" at bounding box center [886, 183] width 1338 height 32
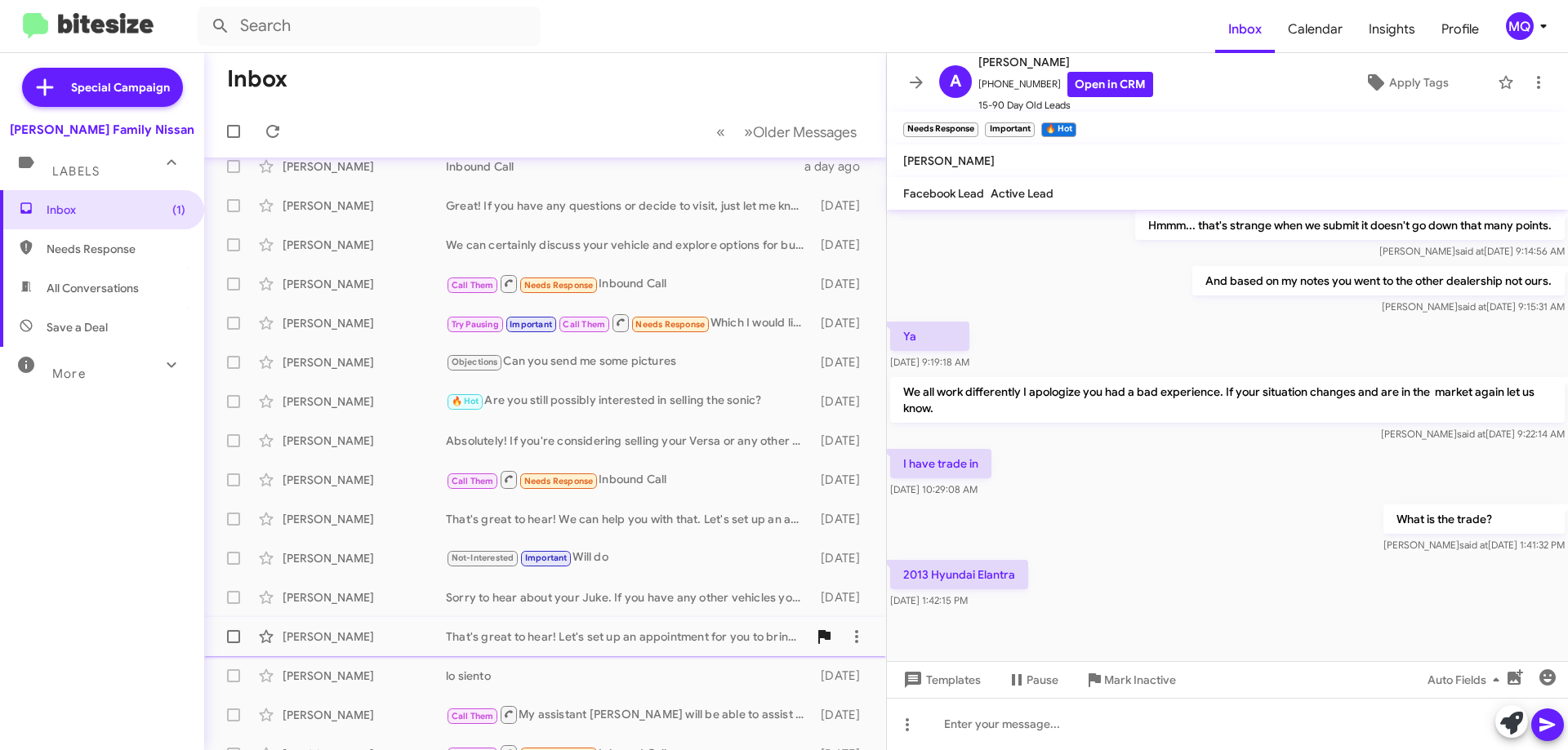
scroll to position [198, 0]
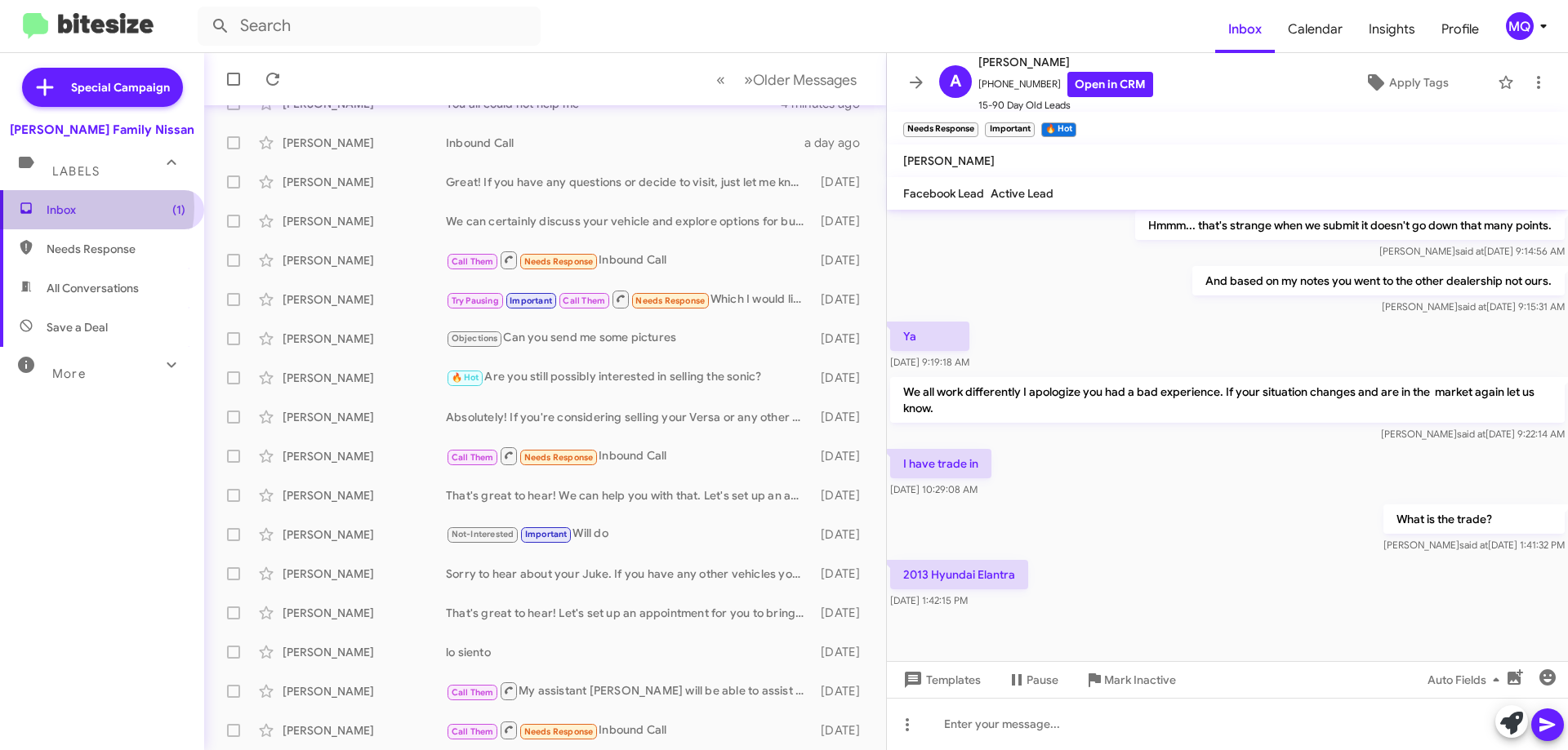
click at [80, 208] on span "Inbox (1)" at bounding box center [116, 209] width 138 height 17
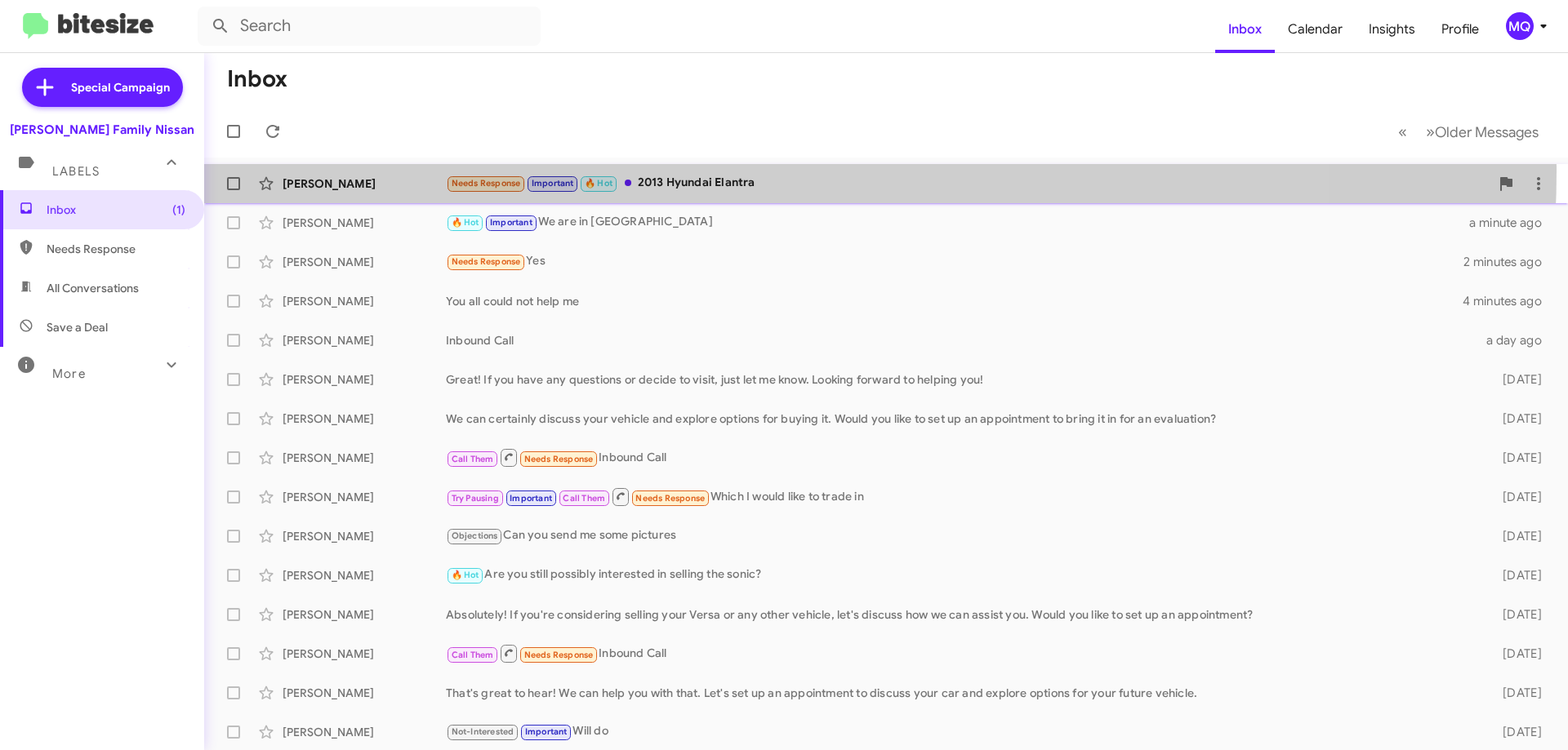
click at [716, 172] on div "[PERSON_NAME] Needs Response Important 🔥 Hot 2013 Hyundai Elantra a few seconds…" at bounding box center [886, 183] width 1338 height 32
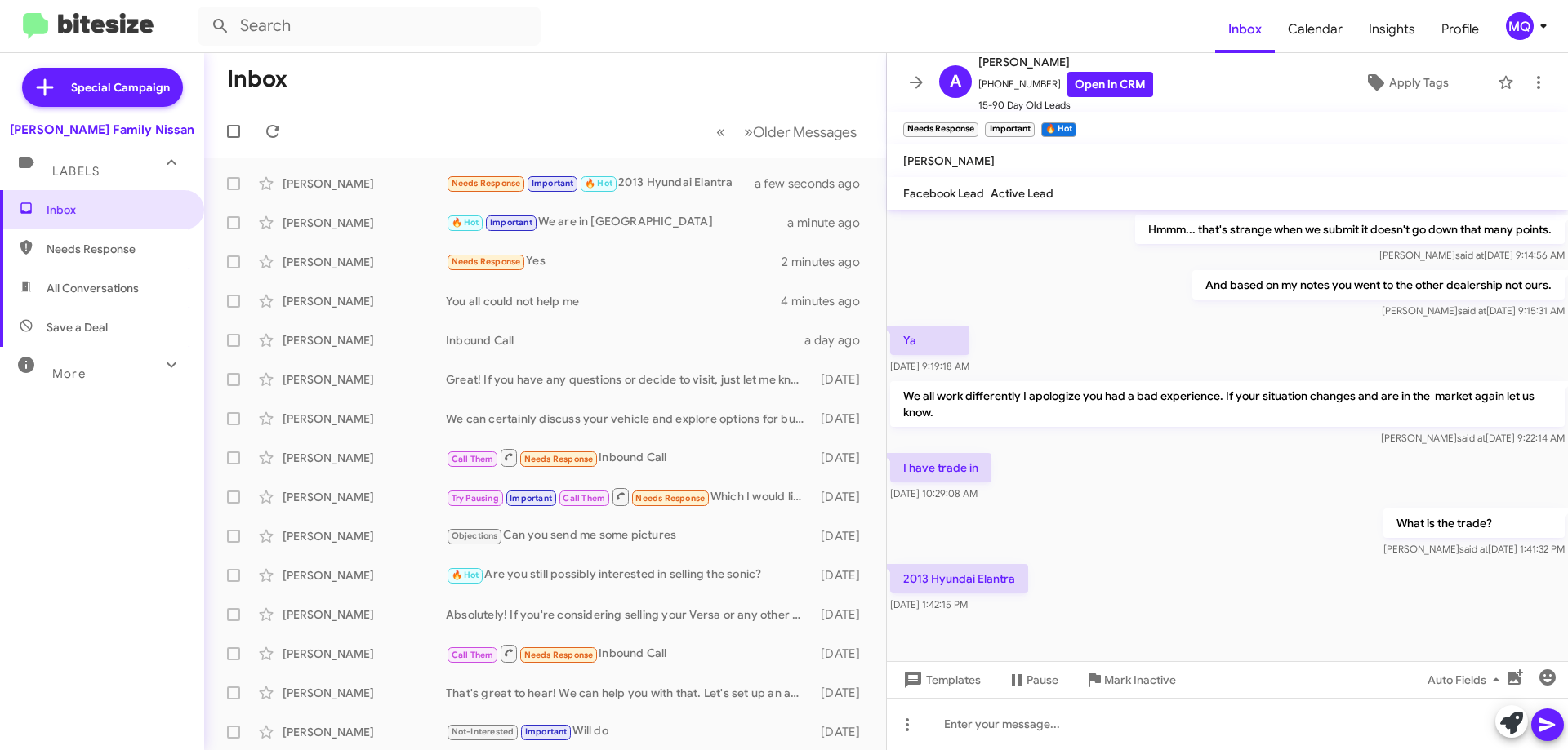
scroll to position [1123, 0]
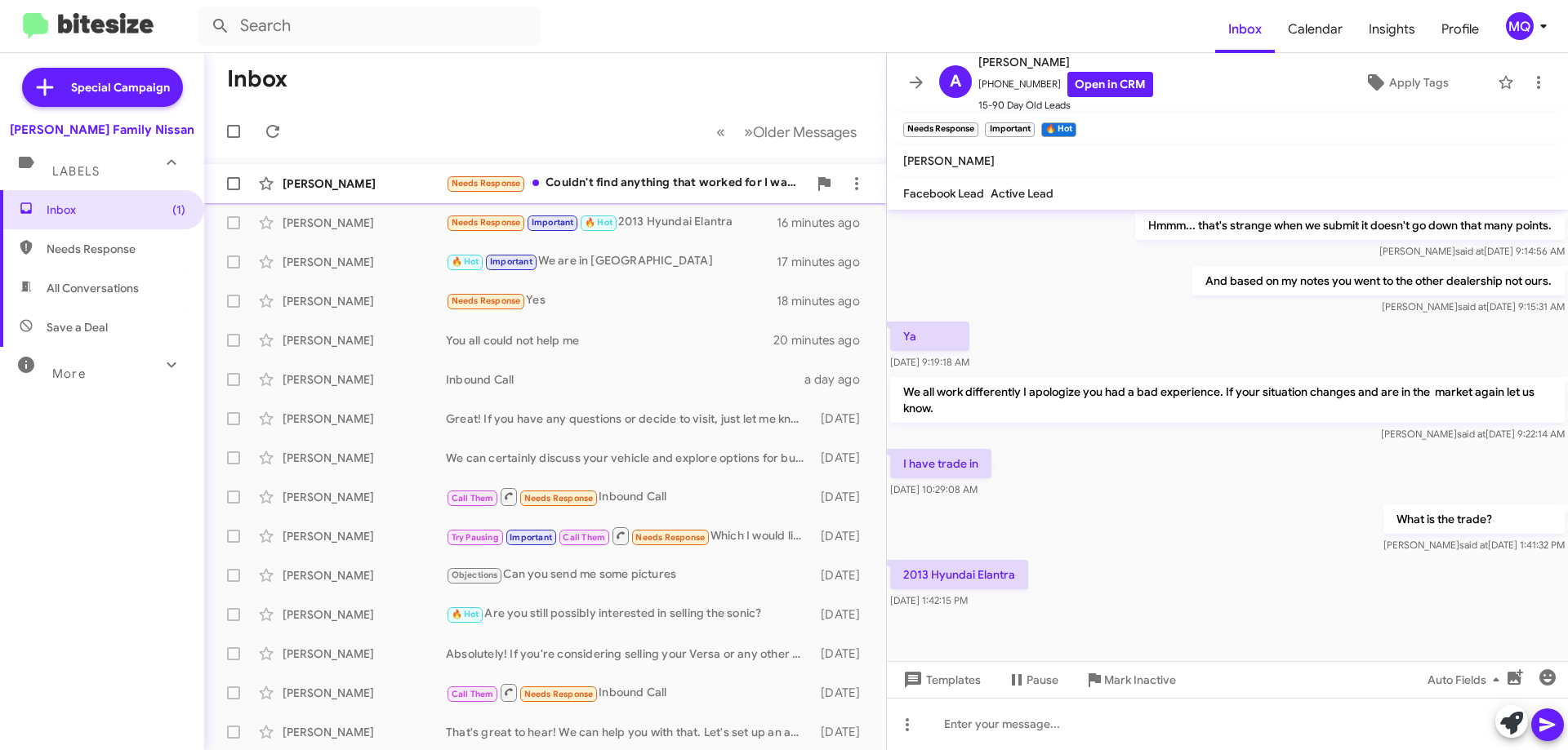
click at [683, 186] on div "Needs Response Couldn't find anything that worked for I was trying to get" at bounding box center [627, 183] width 362 height 18
click at [697, 176] on div "Needs Response Couldn't find anything that worked for I was trying to get" at bounding box center [627, 183] width 362 height 18
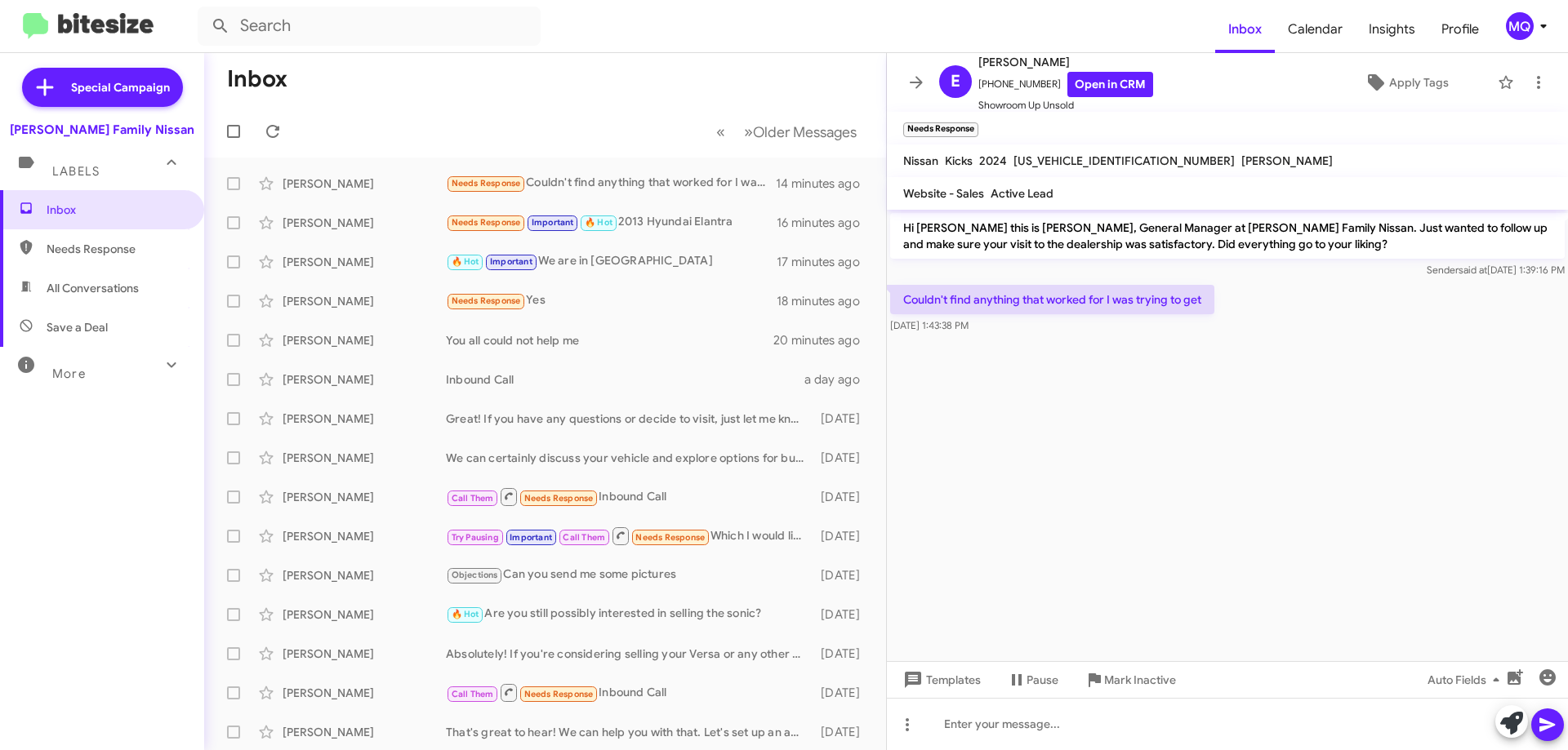
click at [89, 265] on span "Needs Response" at bounding box center [102, 249] width 204 height 39
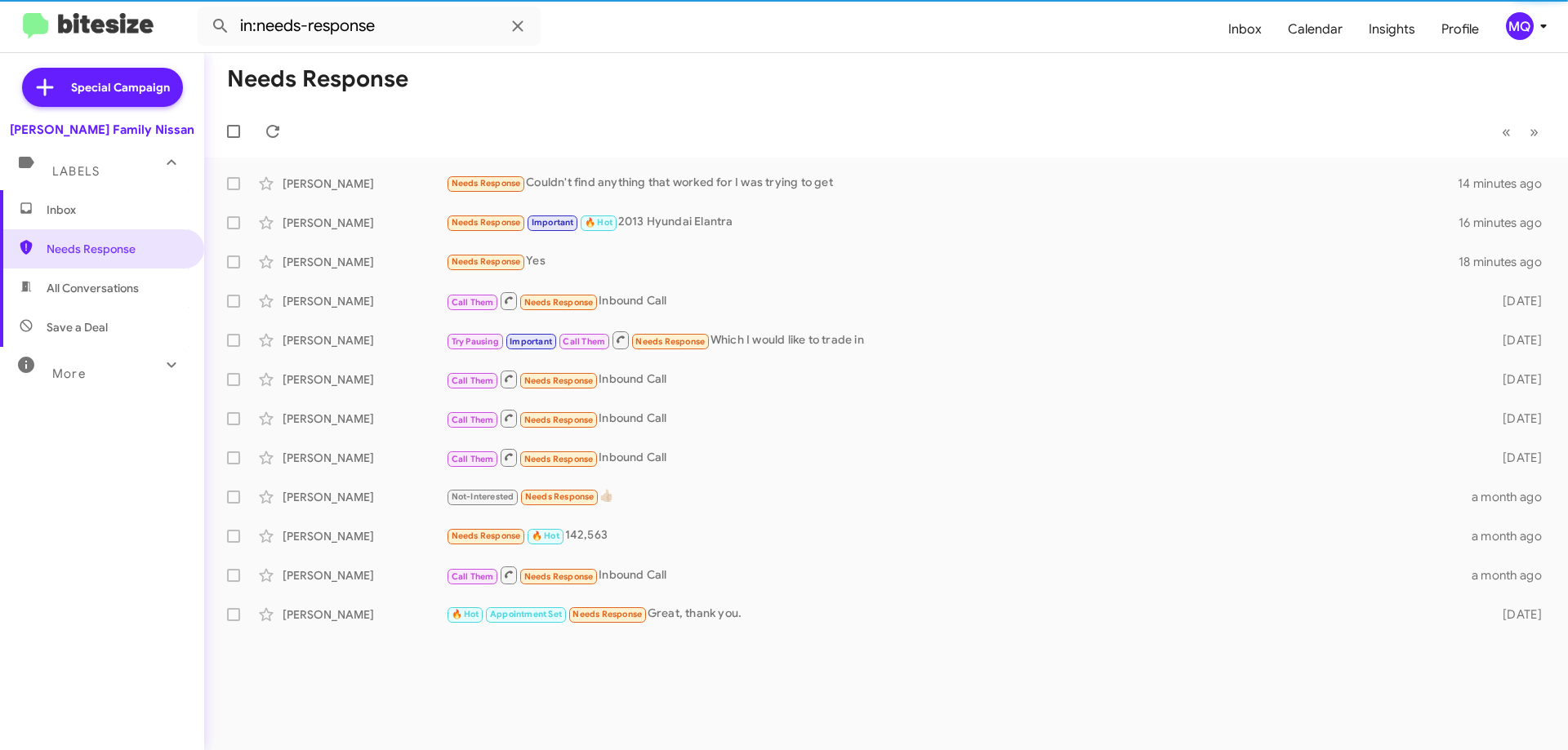
click at [91, 291] on span "All Conversations" at bounding box center [92, 288] width 92 height 17
type input "in:all-conversations"
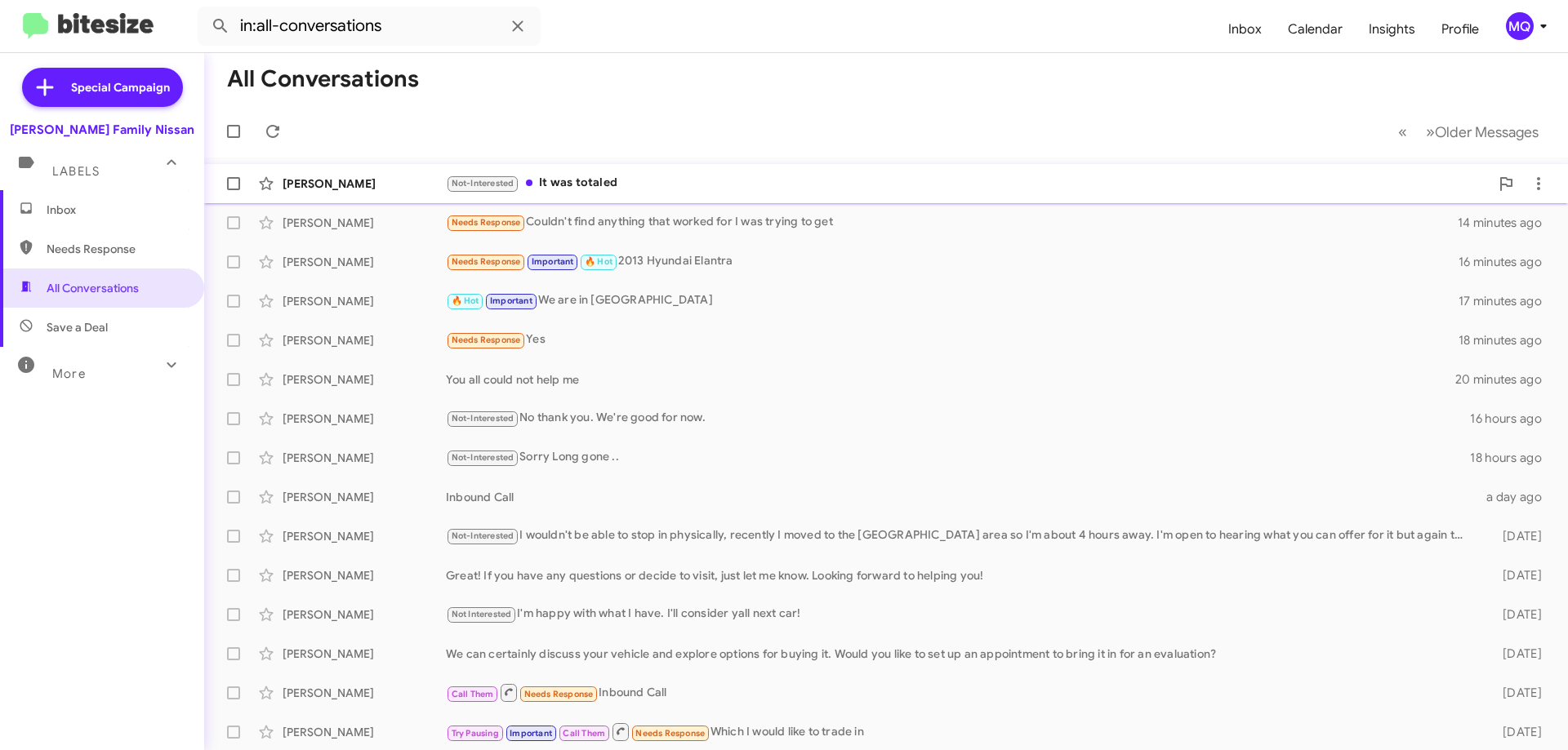
click at [619, 188] on div "Not-Interested It was totaled" at bounding box center [968, 183] width 1044 height 18
